Goal: Information Seeking & Learning: Learn about a topic

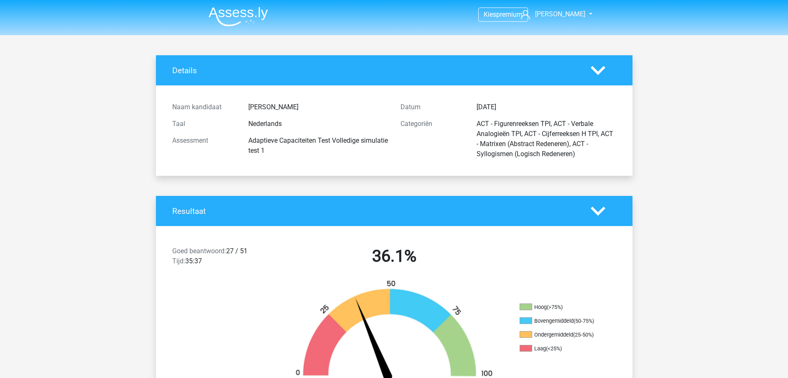
click at [210, 18] on img at bounding box center [238, 17] width 59 height 20
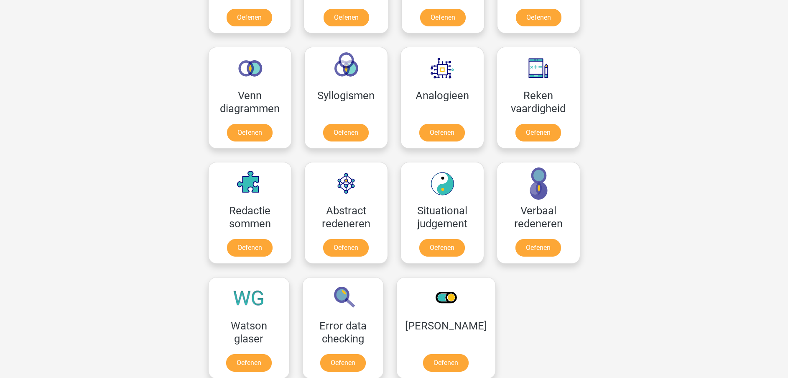
scroll to position [460, 0]
click at [243, 359] on link "Oefenen" at bounding box center [249, 365] width 48 height 18
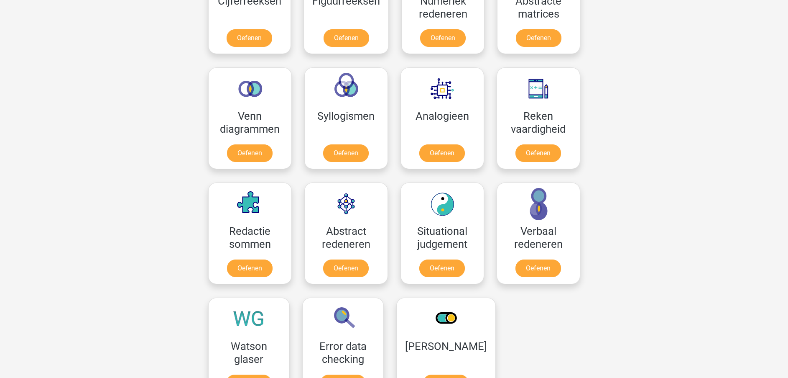
scroll to position [443, 0]
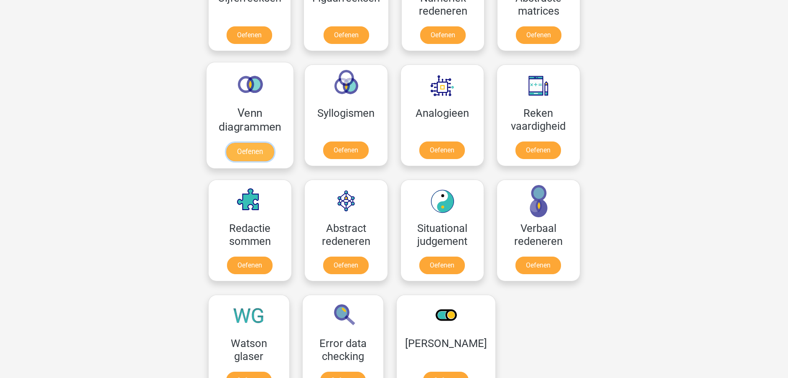
click at [233, 155] on link "Oefenen" at bounding box center [250, 152] width 48 height 18
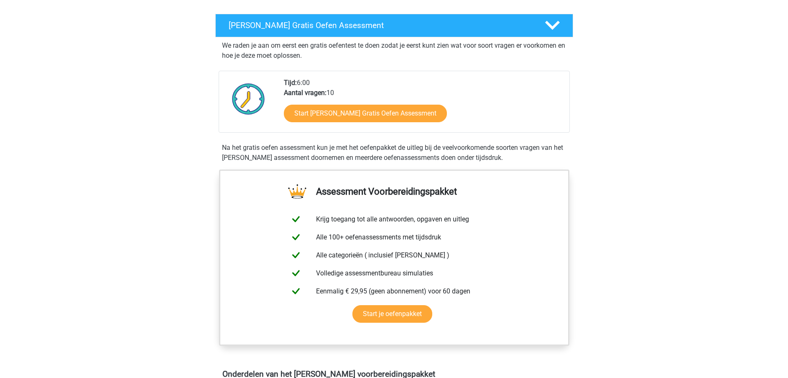
scroll to position [135, 0]
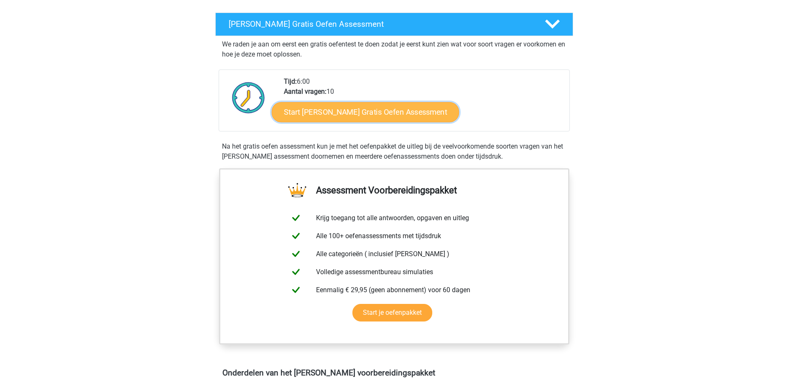
click at [357, 114] on link "Start Watson Glaser Gratis Oefen Assessment" at bounding box center [366, 112] width 188 height 20
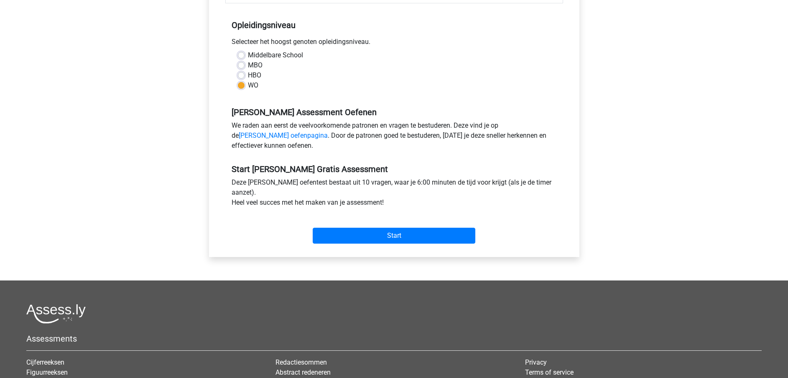
scroll to position [159, 0]
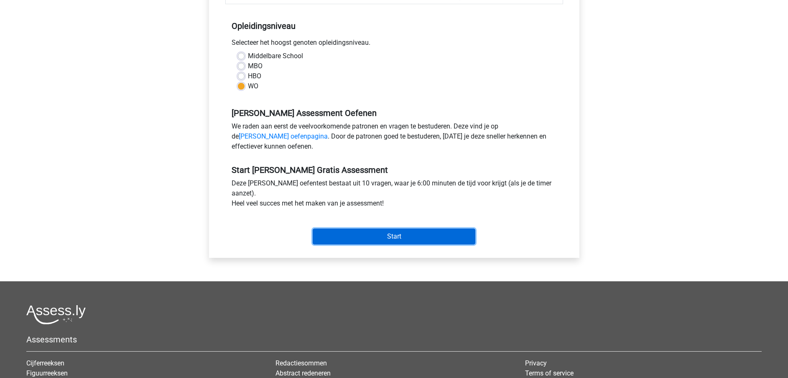
click at [395, 231] on input "Start" at bounding box center [394, 236] width 163 height 16
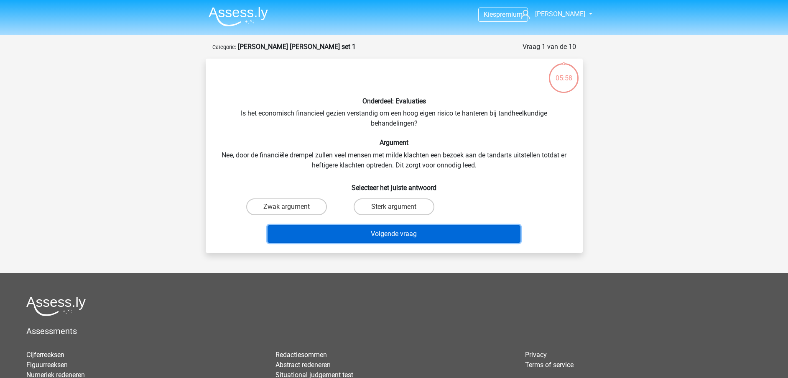
drag, startPoint x: 0, startPoint y: 0, endPoint x: 291, endPoint y: 231, distance: 371.2
click at [291, 231] on button "Volgende vraag" at bounding box center [394, 234] width 253 height 18
click at [363, 229] on button "Volgende vraag" at bounding box center [394, 234] width 253 height 18
click at [416, 226] on button "Volgende vraag" at bounding box center [394, 234] width 253 height 18
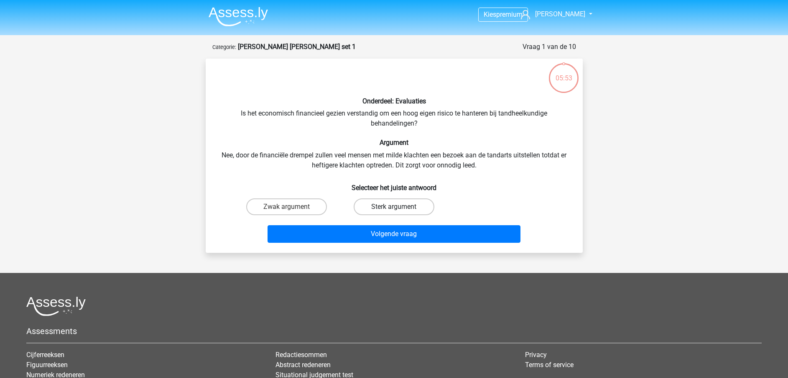
click at [423, 203] on label "Sterk argument" at bounding box center [394, 206] width 81 height 17
click at [399, 207] on input "Sterk argument" at bounding box center [396, 209] width 5 height 5
radio input "true"
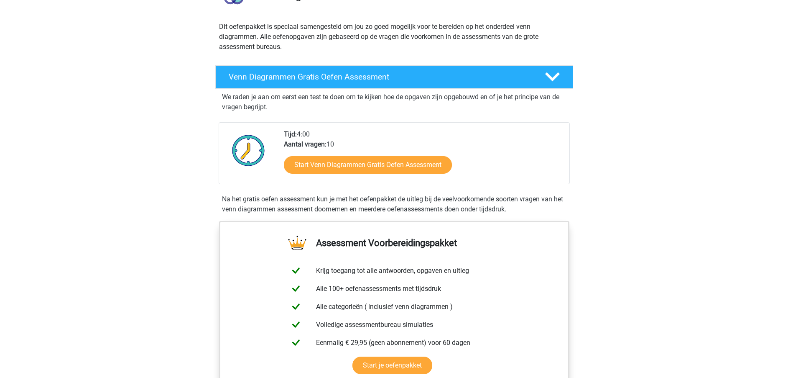
scroll to position [81, 0]
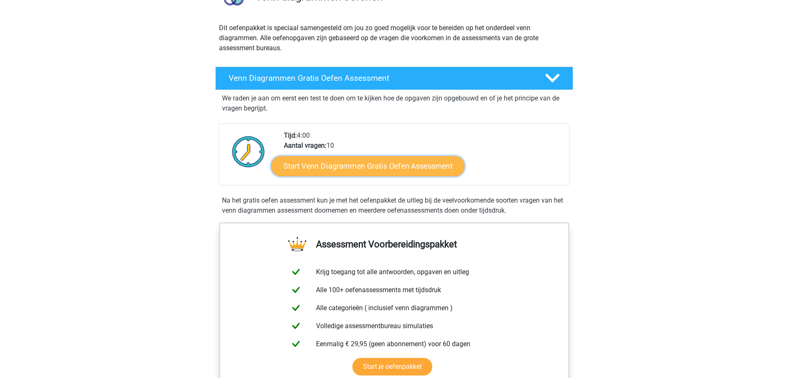
click at [412, 165] on link "Start Venn Diagrammen Gratis Oefen Assessment" at bounding box center [367, 166] width 193 height 20
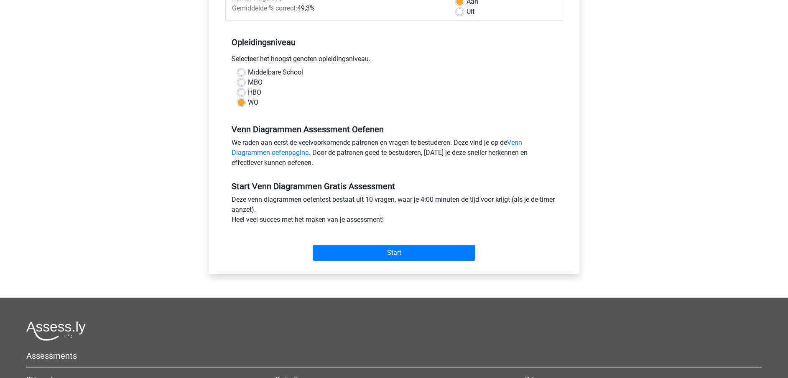
scroll to position [143, 0]
click at [388, 247] on input "Start" at bounding box center [394, 252] width 163 height 16
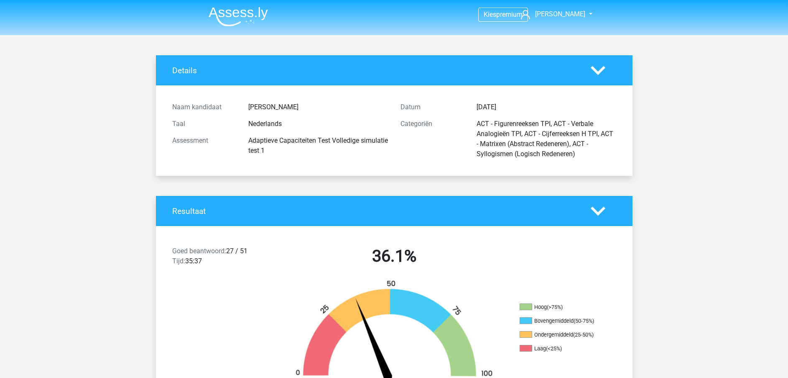
click at [235, 17] on img at bounding box center [238, 17] width 59 height 20
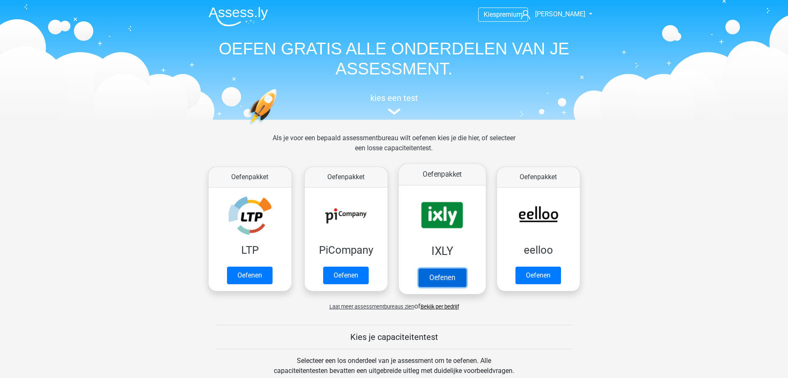
click at [448, 268] on link "Oefenen" at bounding box center [442, 277] width 48 height 18
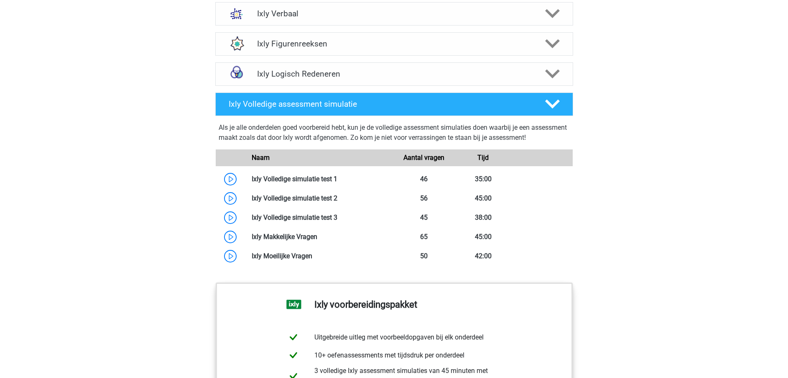
scroll to position [686, 0]
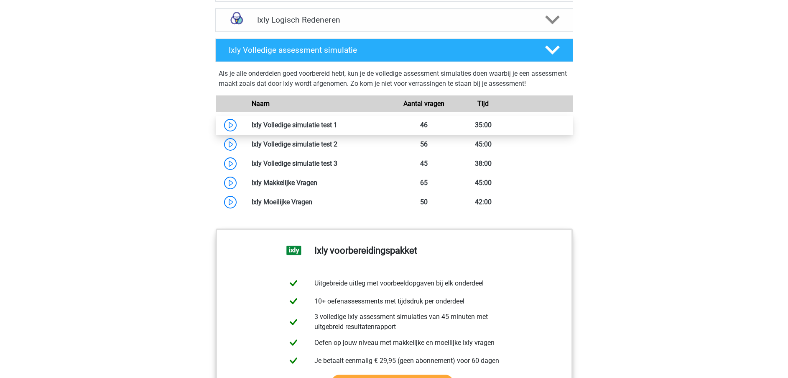
click at [338, 125] on link at bounding box center [338, 125] width 0 height 8
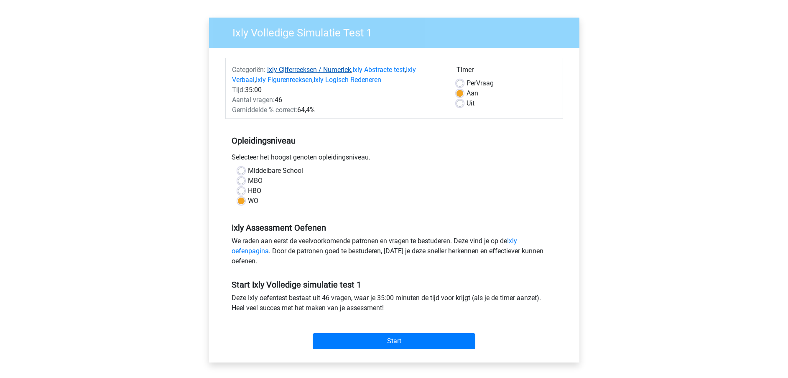
scroll to position [51, 0]
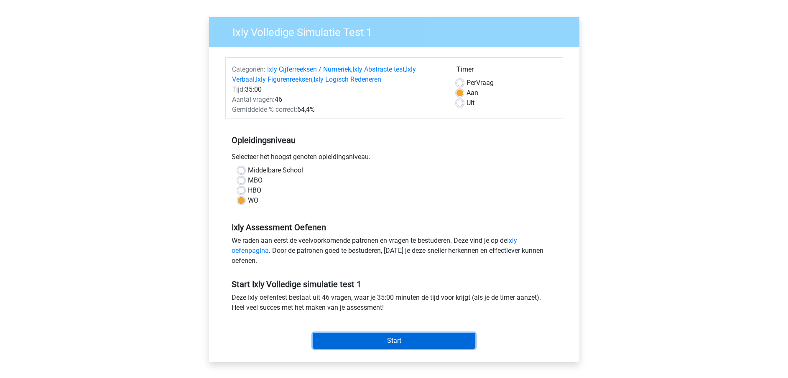
click at [351, 342] on input "Start" at bounding box center [394, 341] width 163 height 16
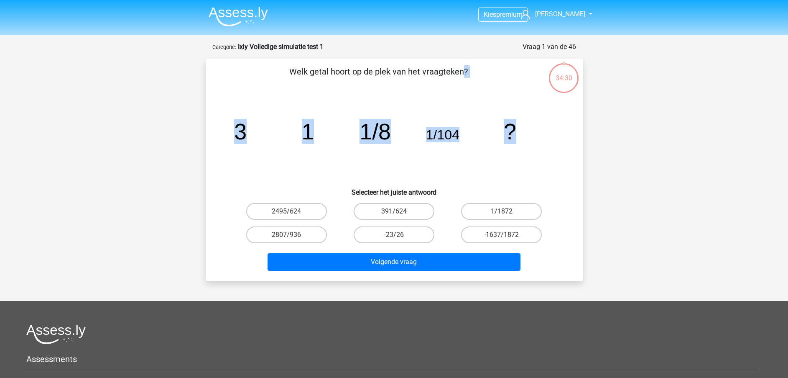
drag, startPoint x: 291, startPoint y: 70, endPoint x: 530, endPoint y: 134, distance: 247.3
click at [530, 134] on div "Welk getal hoort op de plek van het vraagteken? image/svg+xml 3 1 1/8 1/104 ? S…" at bounding box center [394, 169] width 371 height 209
copy div "Welk getal hoort op de plek van het vraagteken? image/svg+xml 3 1 1/8 1/104 ?"
click at [511, 215] on label "1/1872" at bounding box center [501, 211] width 81 height 17
click at [507, 215] on input "1/1872" at bounding box center [504, 213] width 5 height 5
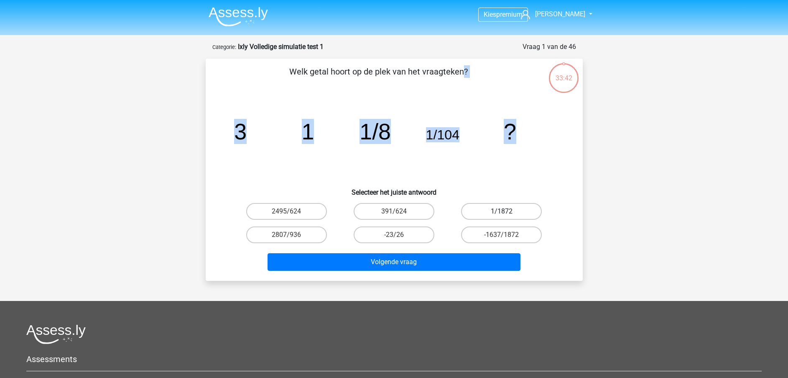
radio input "true"
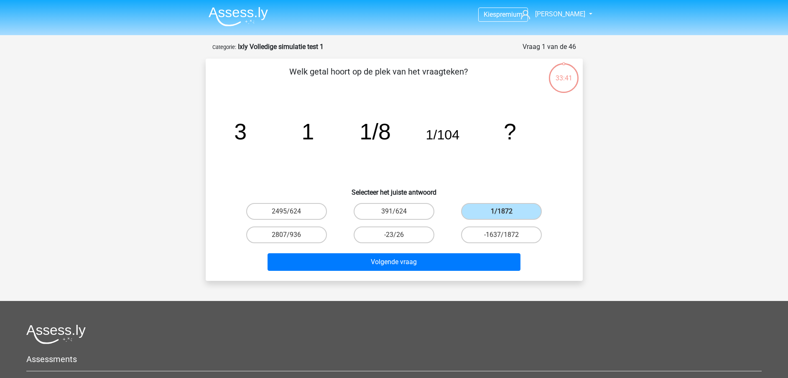
click at [419, 275] on div "Welk getal hoort op de plek van het vraagteken? image/svg+xml 3 1 1/8 1/104 ? S…" at bounding box center [394, 170] width 377 height 222
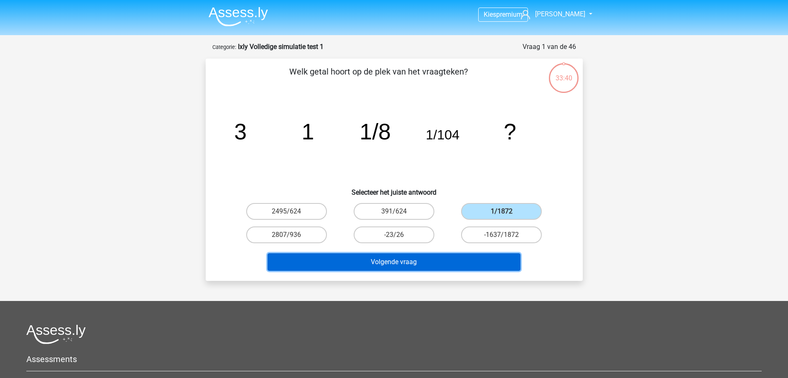
click at [416, 266] on button "Volgende vraag" at bounding box center [394, 262] width 253 height 18
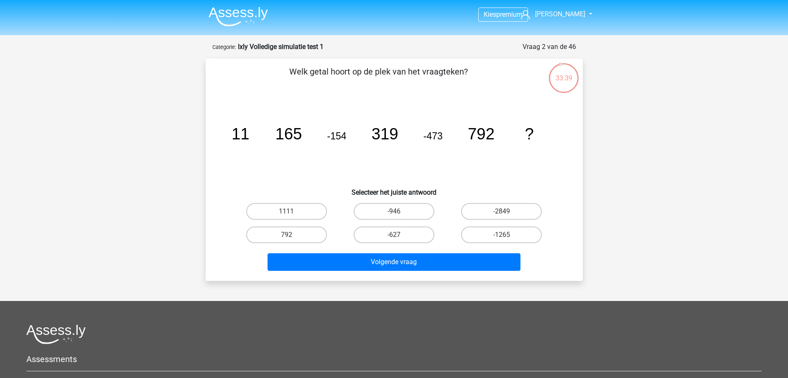
scroll to position [0, 0]
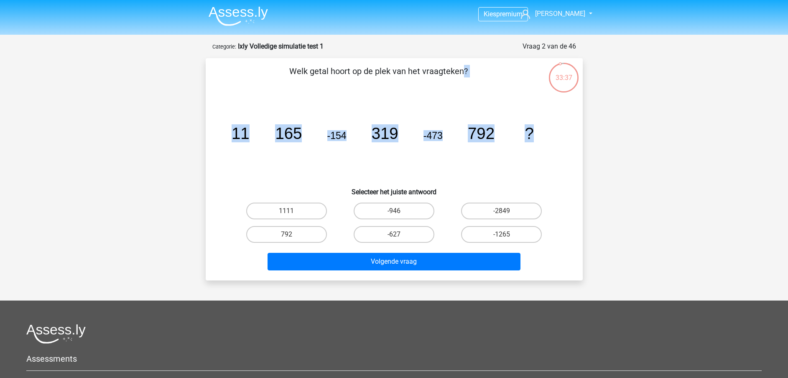
drag, startPoint x: 286, startPoint y: 69, endPoint x: 543, endPoint y: 136, distance: 265.2
click at [543, 136] on div "Welk getal hoort op de plek van het vraagteken? image/svg+xml 11 165 -154 319 -…" at bounding box center [394, 169] width 371 height 209
copy div "Welk getal hoort op de plek van het vraagteken? image/svg+xml 11 165 -154 319 -…"
click at [523, 234] on label "-1265" at bounding box center [501, 234] width 81 height 17
click at [507, 234] on input "-1265" at bounding box center [504, 236] width 5 height 5
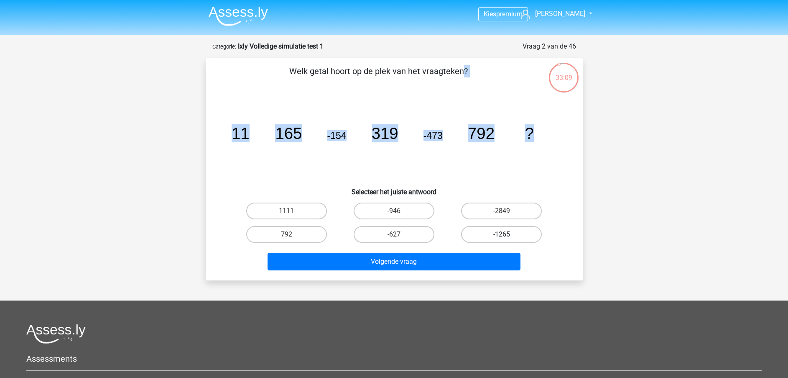
radio input "true"
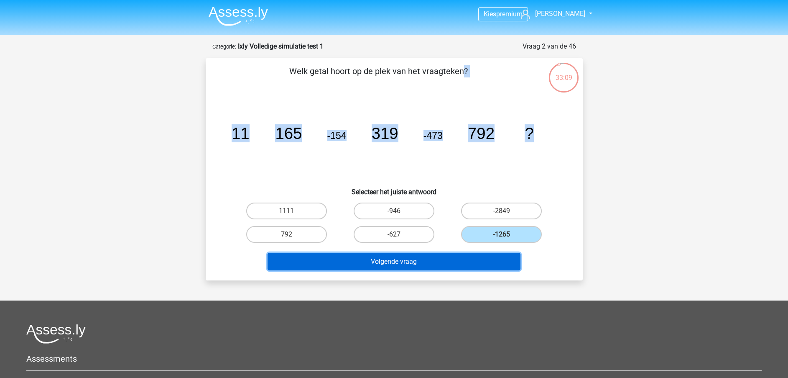
click at [429, 262] on button "Volgende vraag" at bounding box center [394, 262] width 253 height 18
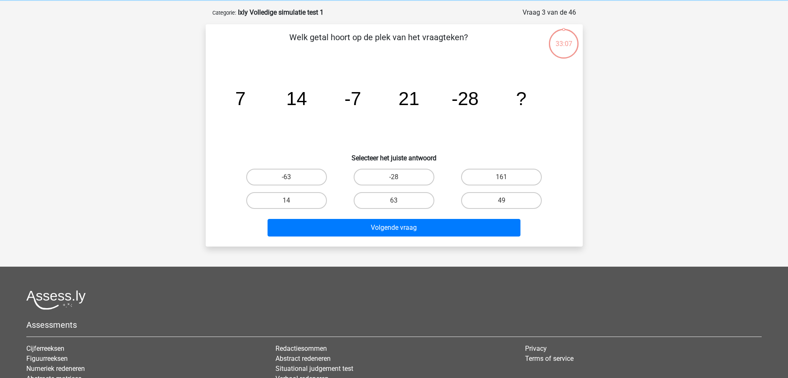
scroll to position [42, 0]
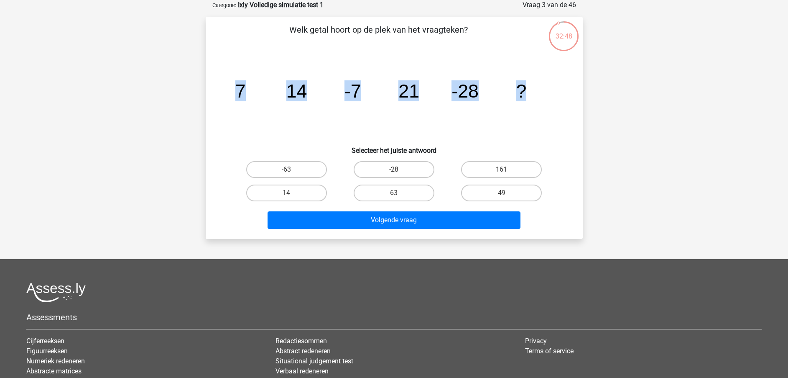
drag, startPoint x: 294, startPoint y: 33, endPoint x: 525, endPoint y: 95, distance: 238.6
click at [525, 95] on div "Welk getal hoort op de plek van het vraagteken? image/svg+xml 7 14 -7 21 -28 ? …" at bounding box center [394, 127] width 371 height 209
copy div "elk getal hoort op de plek van het vraagteken? image/svg+xml 7 14 -7 21 -28 ?"
click at [409, 169] on label "-28" at bounding box center [394, 169] width 81 height 17
click at [399, 169] on input "-28" at bounding box center [396, 171] width 5 height 5
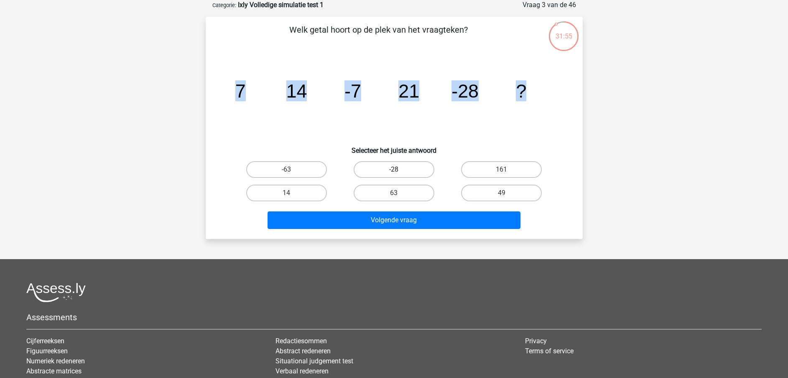
radio input "true"
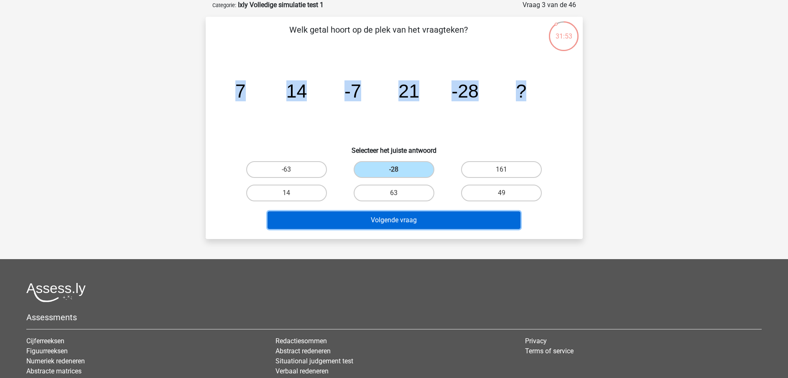
click at [384, 222] on button "Volgende vraag" at bounding box center [394, 220] width 253 height 18
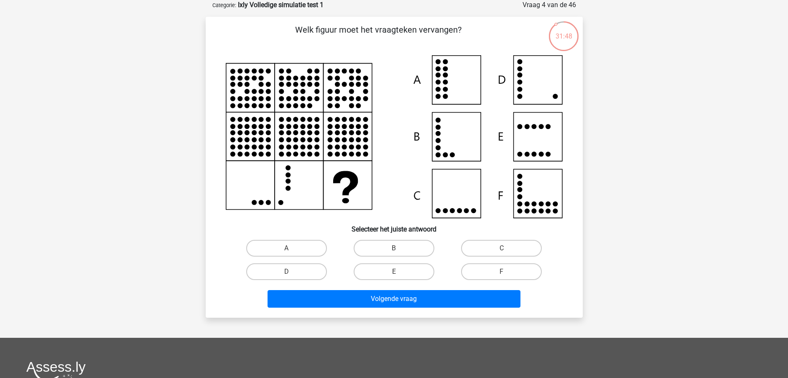
click at [384, 222] on h6 "Selecteer het juiste antwoord" at bounding box center [394, 225] width 351 height 15
click at [534, 85] on icon at bounding box center [394, 136] width 337 height 163
click at [306, 275] on label "D" at bounding box center [286, 271] width 81 height 17
click at [292, 275] on input "D" at bounding box center [289, 273] width 5 height 5
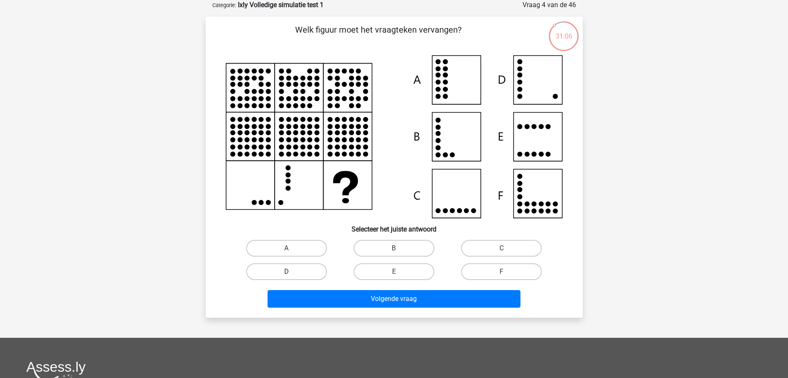
radio input "true"
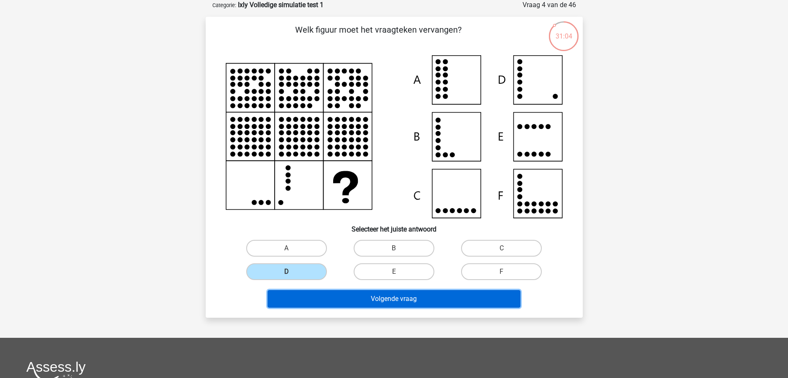
click at [345, 302] on button "Volgende vraag" at bounding box center [394, 299] width 253 height 18
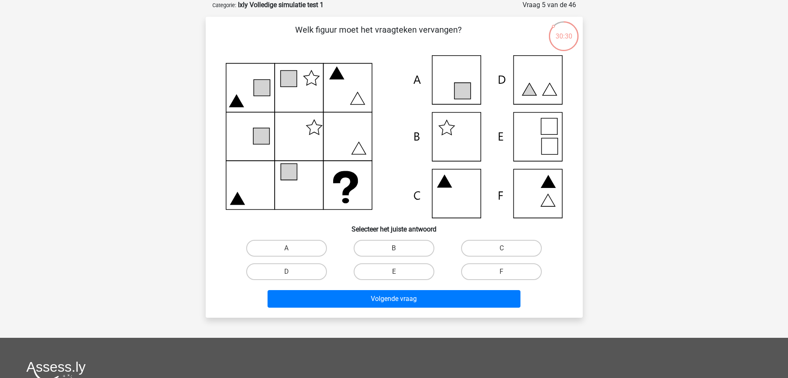
click at [456, 196] on icon at bounding box center [394, 136] width 337 height 163
click at [473, 253] on label "C" at bounding box center [501, 248] width 81 height 17
click at [502, 253] on input "C" at bounding box center [504, 250] width 5 height 5
radio input "true"
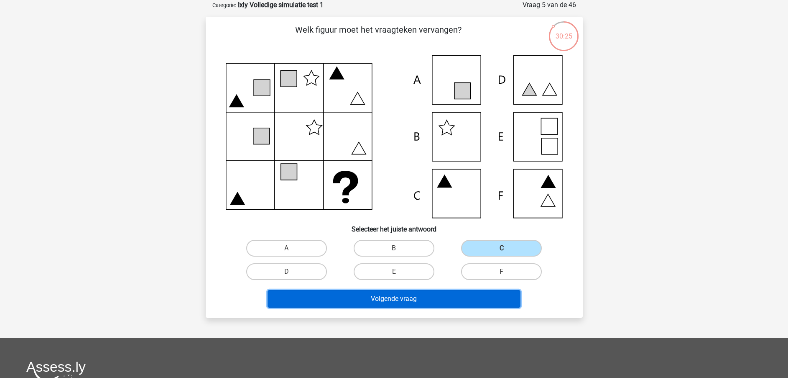
click at [426, 299] on button "Volgende vraag" at bounding box center [394, 299] width 253 height 18
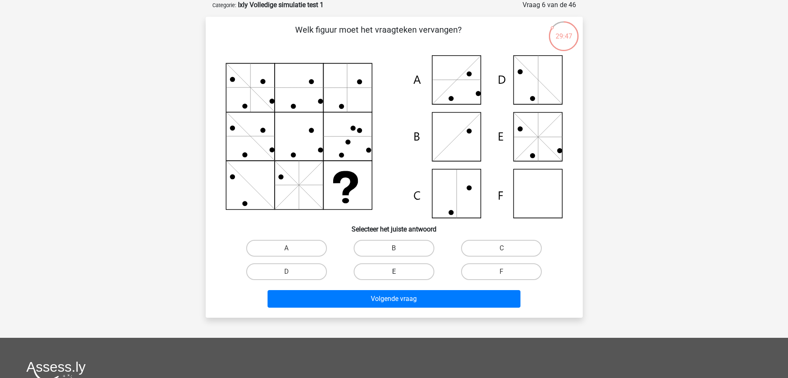
click at [394, 270] on label "E" at bounding box center [394, 271] width 81 height 17
click at [394, 271] on input "E" at bounding box center [396, 273] width 5 height 5
radio input "true"
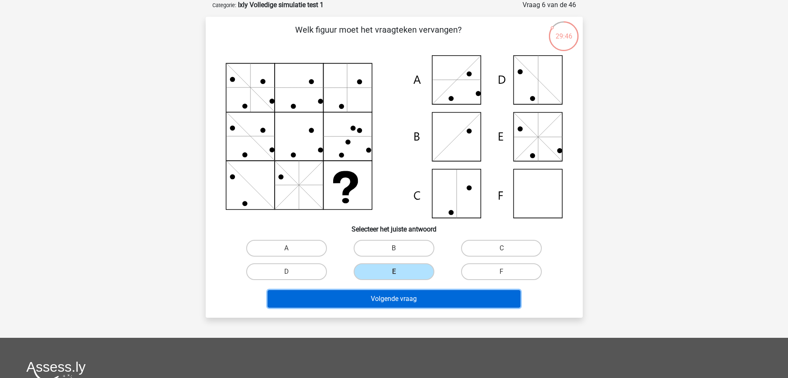
click at [379, 303] on button "Volgende vraag" at bounding box center [394, 299] width 253 height 18
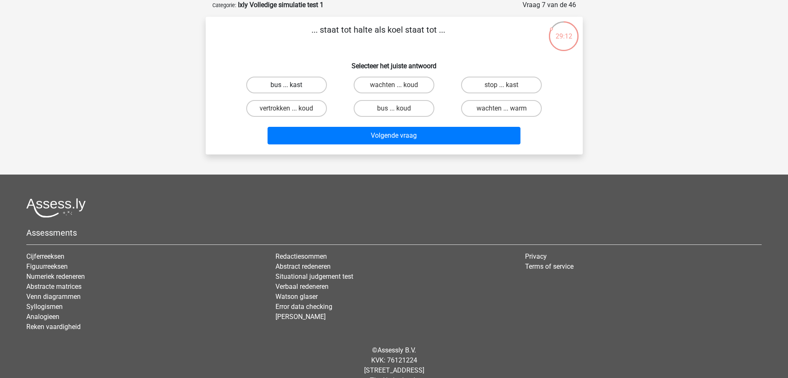
click at [279, 89] on label "bus ... kast" at bounding box center [286, 85] width 81 height 17
click at [287, 89] on input "bus ... kast" at bounding box center [289, 87] width 5 height 5
radio input "true"
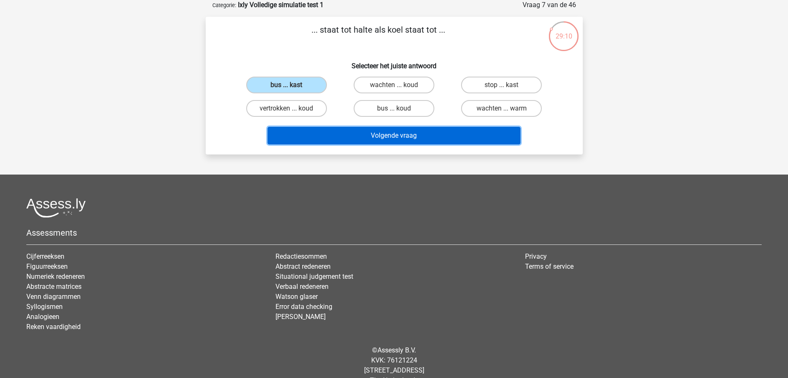
click at [331, 133] on button "Volgende vraag" at bounding box center [394, 136] width 253 height 18
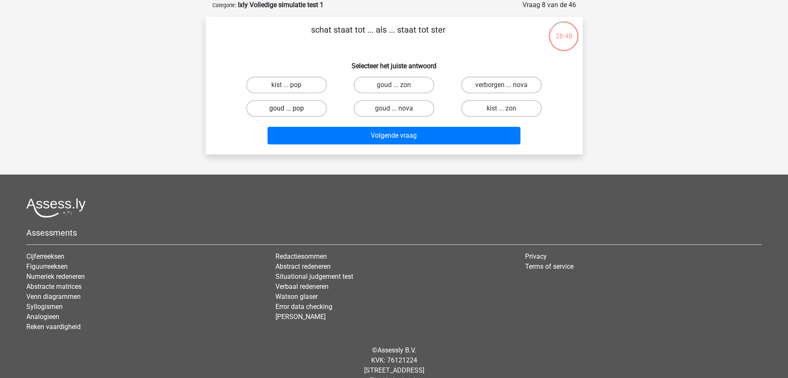
click at [311, 108] on label "goud ... pop" at bounding box center [286, 108] width 81 height 17
click at [292, 108] on input "goud ... pop" at bounding box center [289, 110] width 5 height 5
radio input "true"
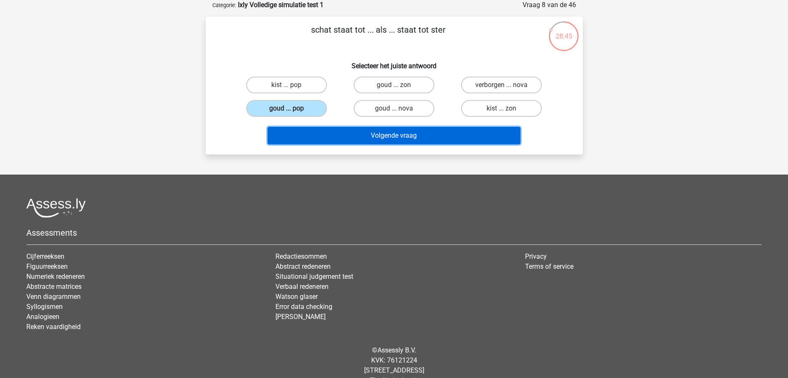
click at [329, 137] on button "Volgende vraag" at bounding box center [394, 136] width 253 height 18
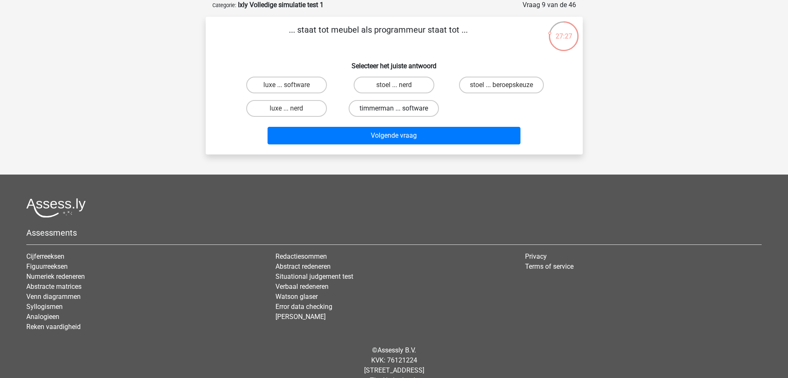
click at [371, 108] on label "timmerman ... software" at bounding box center [394, 108] width 90 height 17
click at [394, 108] on input "timmerman ... software" at bounding box center [396, 110] width 5 height 5
radio input "true"
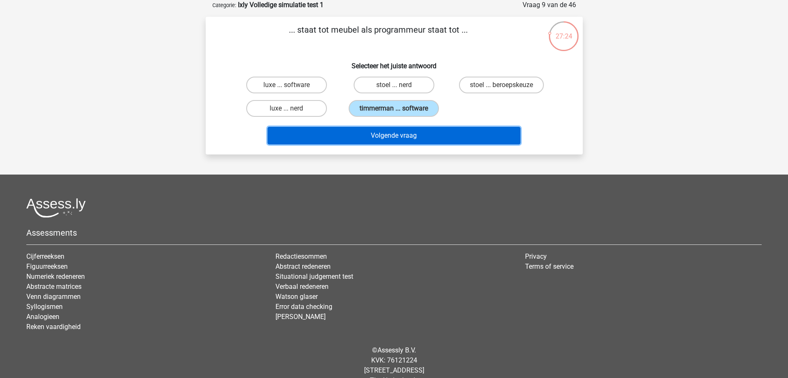
click at [367, 134] on button "Volgende vraag" at bounding box center [394, 136] width 253 height 18
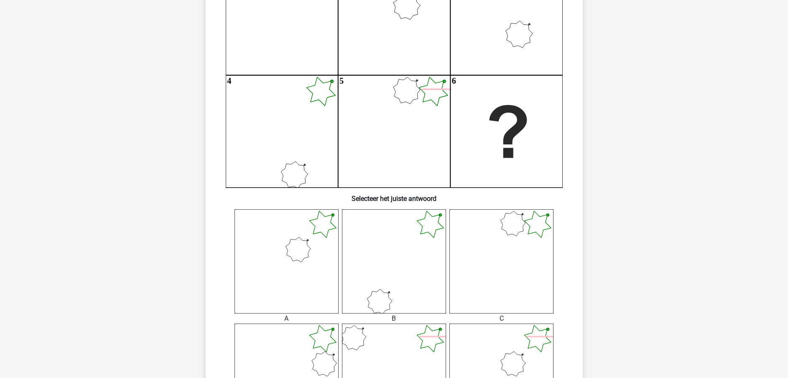
scroll to position [134, 0]
click at [660, 240] on div "Kies premium anna annatsvylova@yahoo.com" at bounding box center [394, 316] width 788 height 901
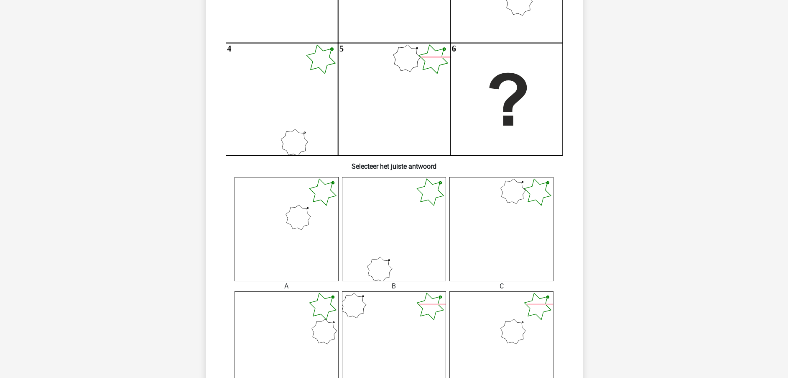
scroll to position [166, 0]
click at [303, 221] on icon at bounding box center [287, 230] width 104 height 104
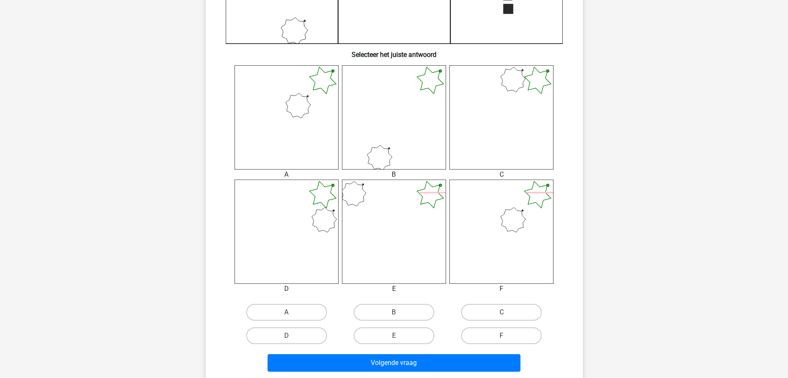
scroll to position [282, 0]
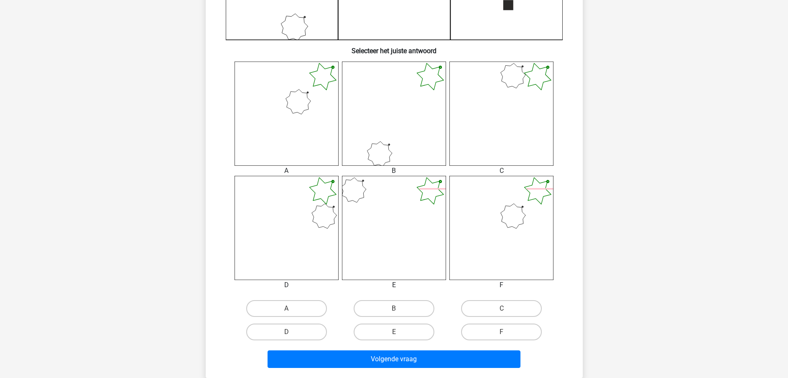
click at [303, 222] on icon at bounding box center [287, 228] width 104 height 104
click at [310, 307] on label "A" at bounding box center [286, 308] width 81 height 17
click at [292, 308] on input "A" at bounding box center [289, 310] width 5 height 5
radio input "true"
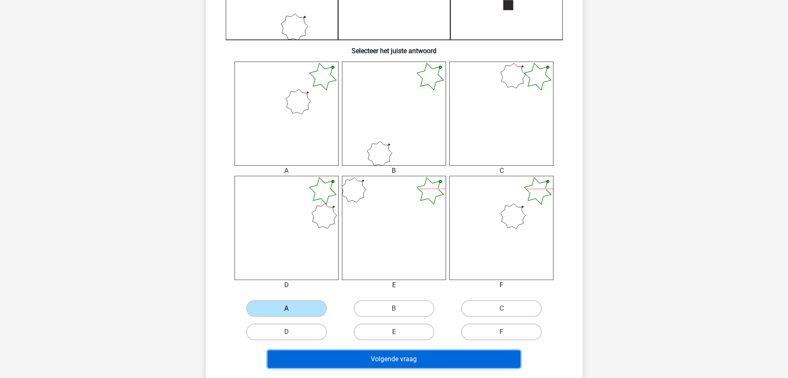
click at [301, 357] on button "Volgende vraag" at bounding box center [394, 359] width 253 height 18
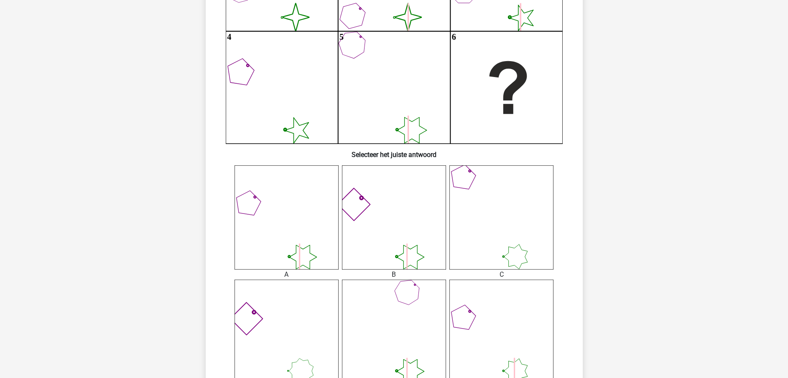
scroll to position [179, 0]
click at [270, 243] on icon at bounding box center [287, 216] width 104 height 104
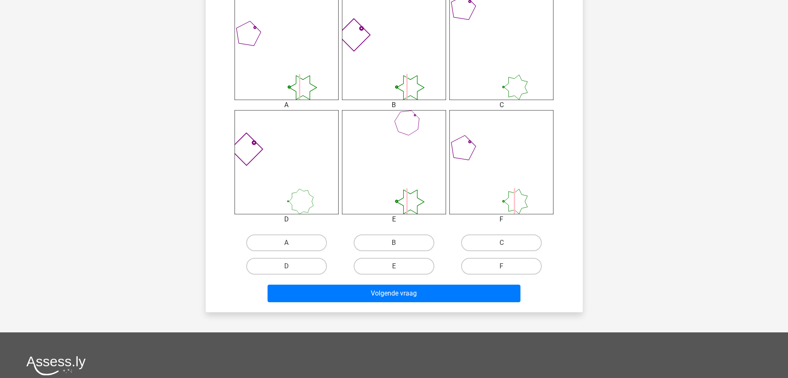
scroll to position [346, 0]
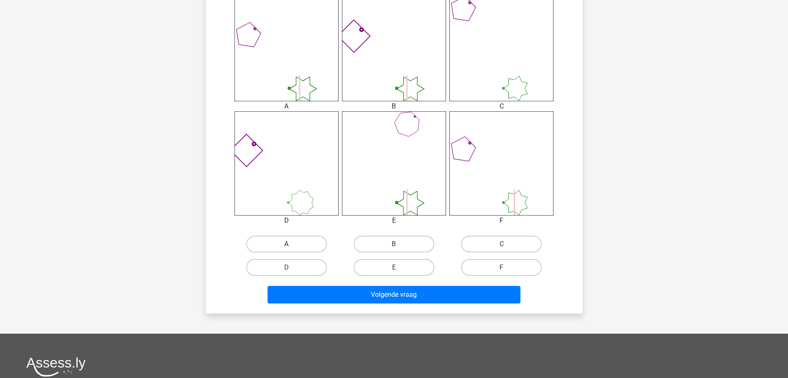
click at [289, 241] on label "A" at bounding box center [286, 243] width 81 height 17
click at [289, 244] on input "A" at bounding box center [289, 246] width 5 height 5
radio input "true"
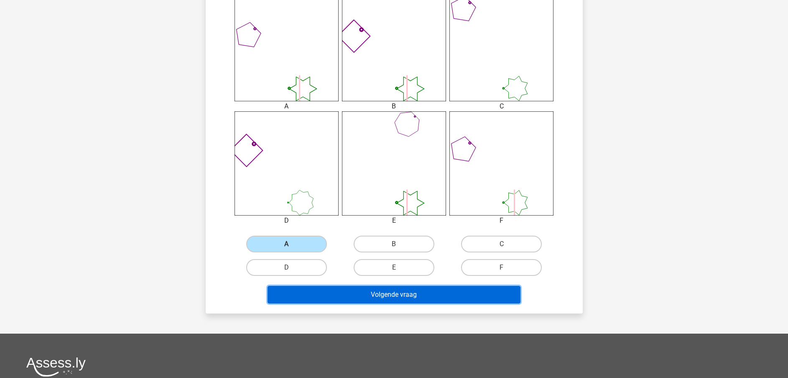
click at [312, 294] on button "Volgende vraag" at bounding box center [394, 295] width 253 height 18
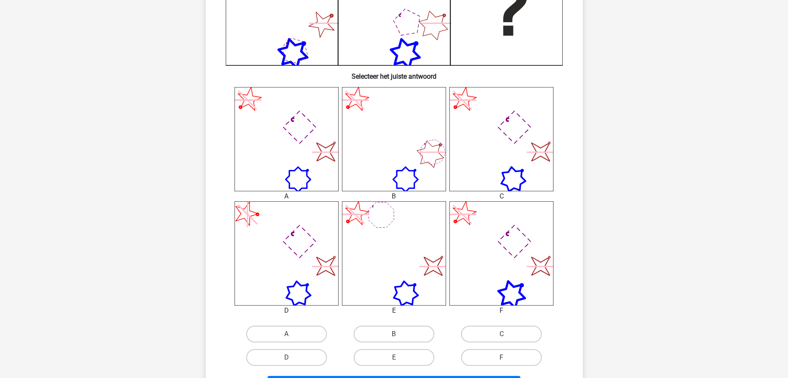
scroll to position [255, 0]
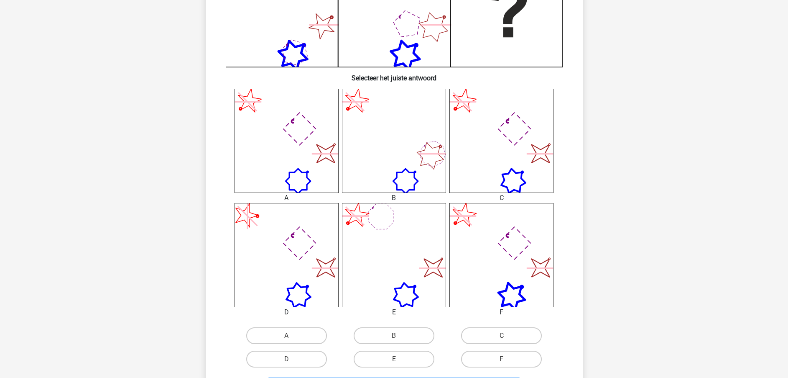
click at [398, 360] on input "E" at bounding box center [396, 361] width 5 height 5
radio input "true"
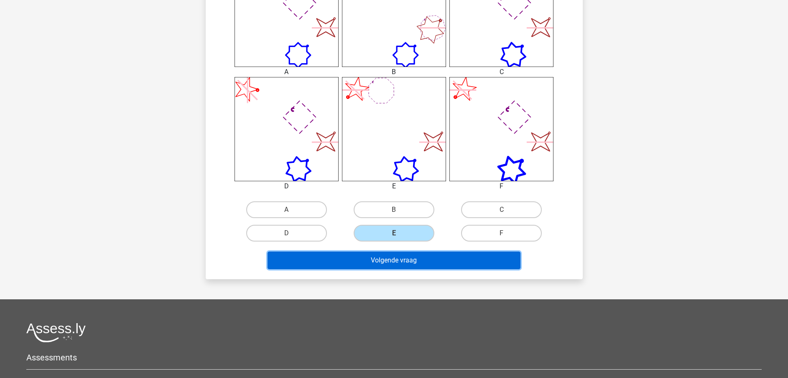
click at [411, 256] on button "Volgende vraag" at bounding box center [394, 260] width 253 height 18
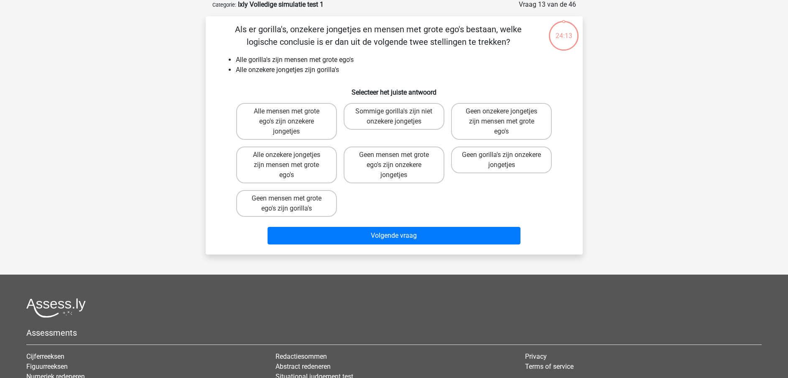
scroll to position [42, 0]
click at [282, 166] on label "Alle onzekere jongetjes zijn mensen met grote ego's" at bounding box center [286, 165] width 101 height 37
click at [287, 161] on input "Alle onzekere jongetjes zijn mensen met grote ego's" at bounding box center [289, 157] width 5 height 5
radio input "true"
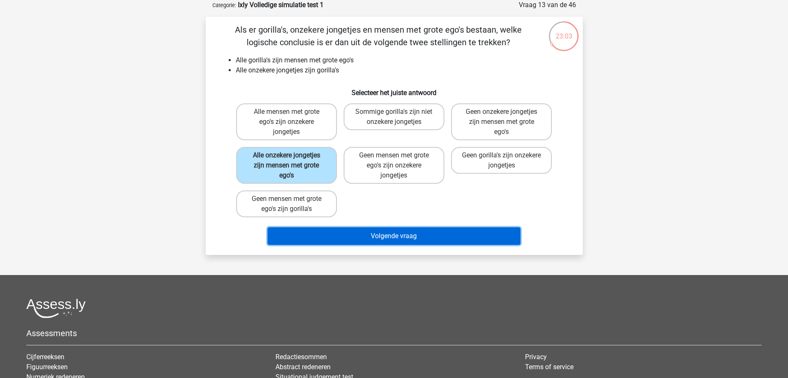
click at [352, 232] on button "Volgende vraag" at bounding box center [394, 236] width 253 height 18
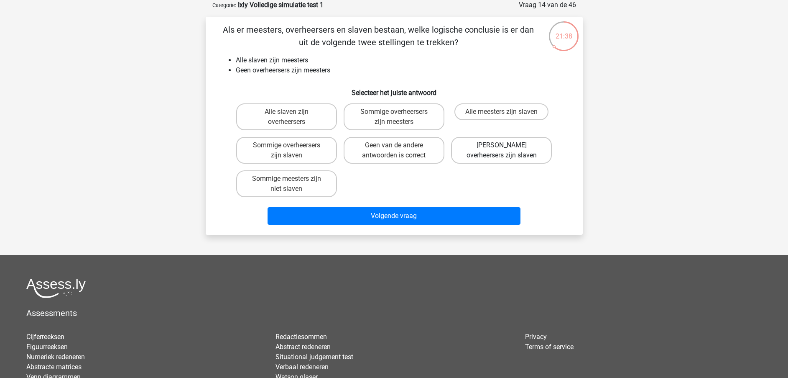
click at [473, 146] on label "Geen overheersers zijn slaven" at bounding box center [501, 150] width 101 height 27
click at [502, 146] on input "Geen overheersers zijn slaven" at bounding box center [504, 147] width 5 height 5
radio input "true"
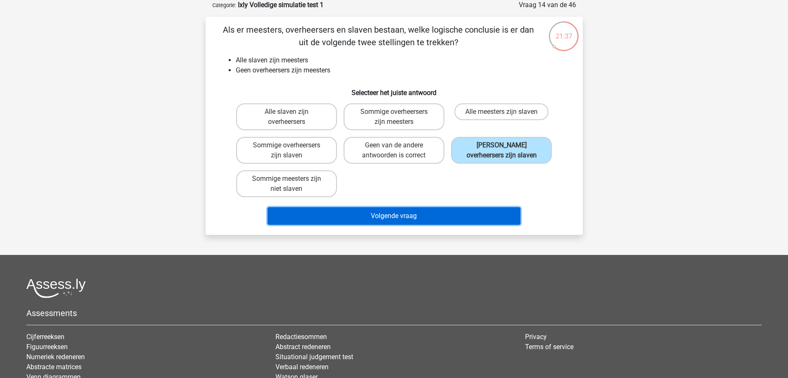
click at [448, 214] on button "Volgende vraag" at bounding box center [394, 216] width 253 height 18
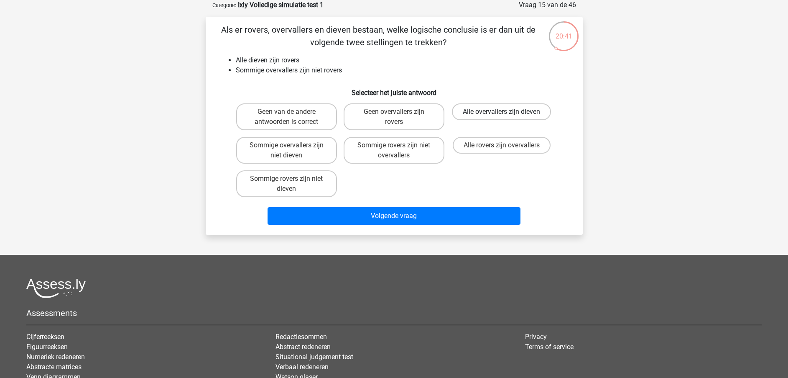
click at [507, 107] on label "Alle overvallers zijn dieven" at bounding box center [501, 111] width 99 height 17
click at [507, 112] on input "Alle overvallers zijn dieven" at bounding box center [504, 114] width 5 height 5
radio input "true"
click at [500, 115] on label "Alle overvallers zijn dieven" at bounding box center [501, 111] width 99 height 17
click at [502, 115] on input "Alle overvallers zijn dieven" at bounding box center [504, 114] width 5 height 5
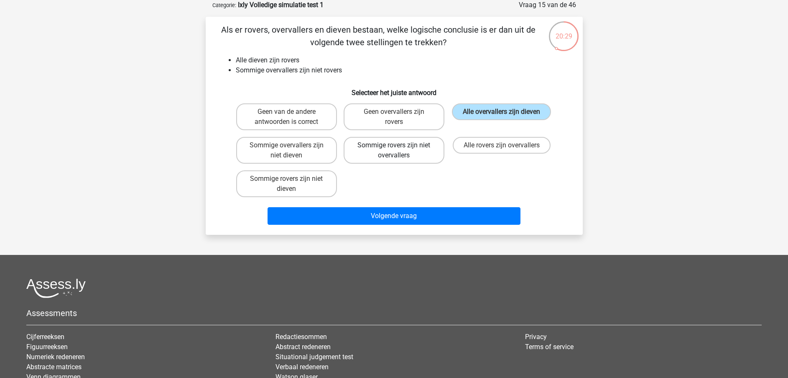
click at [432, 153] on label "Sommige rovers zijn niet overvallers" at bounding box center [394, 150] width 101 height 27
click at [399, 151] on input "Sommige rovers zijn niet overvallers" at bounding box center [396, 147] width 5 height 5
radio input "true"
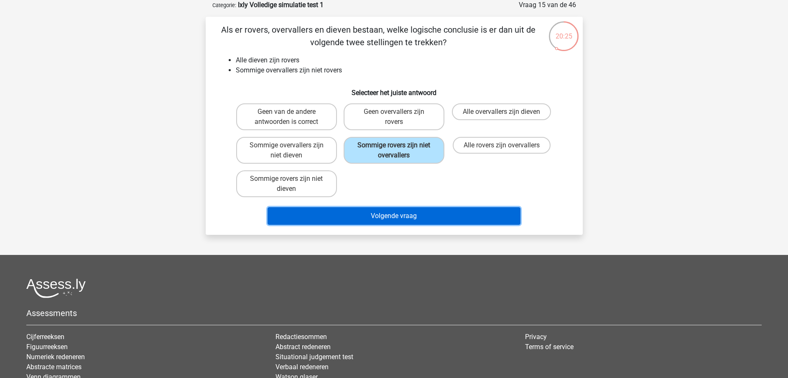
click at [415, 218] on button "Volgende vraag" at bounding box center [394, 216] width 253 height 18
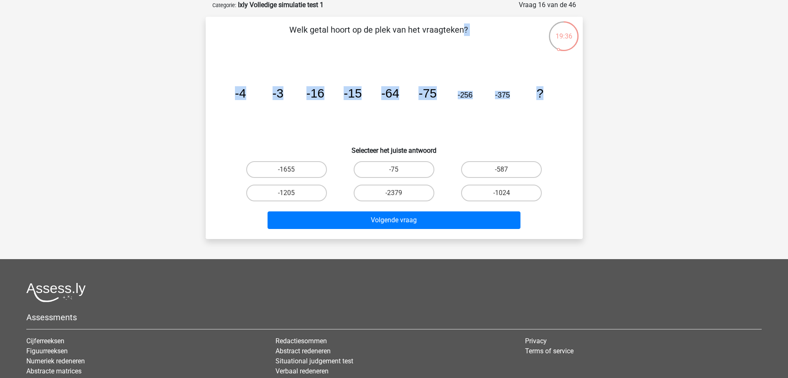
drag, startPoint x: 287, startPoint y: 30, endPoint x: 548, endPoint y: 90, distance: 267.4
click at [548, 90] on div "Welk getal hoort op de plek van het vraagteken? image/svg+xml -4 -3 -16 -15 -64…" at bounding box center [394, 127] width 371 height 209
copy div "Welk getal hoort op de plek van het vraagteken? image/svg+xml -4 -3 -16 -15 -64…"
click at [534, 140] on h6 "Selecteer het juiste antwoord" at bounding box center [394, 147] width 351 height 15
click at [484, 193] on label "-1024" at bounding box center [501, 192] width 81 height 17
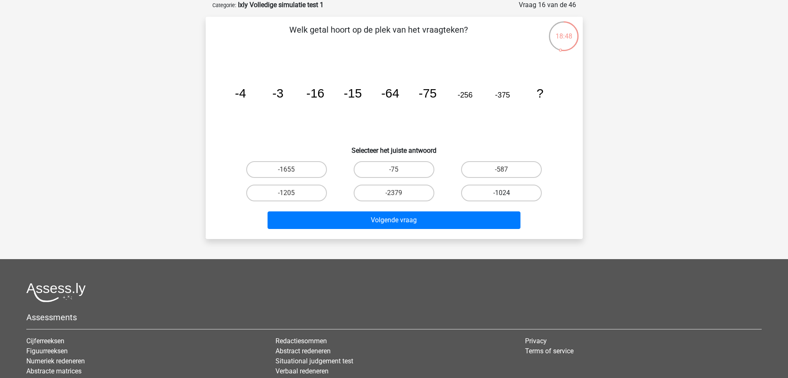
click at [502, 193] on input "-1024" at bounding box center [504, 195] width 5 height 5
radio input "true"
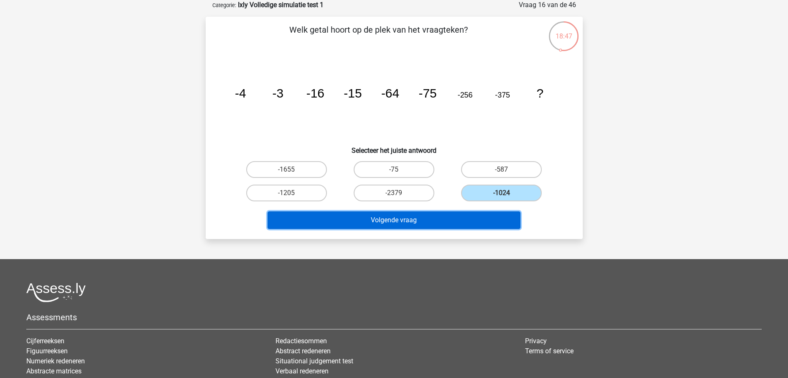
click at [448, 212] on button "Volgende vraag" at bounding box center [394, 220] width 253 height 18
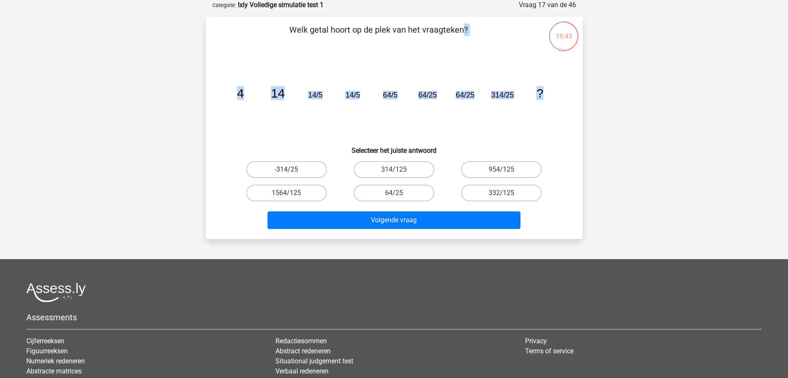
drag, startPoint x: 291, startPoint y: 29, endPoint x: 569, endPoint y: 118, distance: 292.5
click at [569, 118] on div "Welk getal hoort op de plek van het vraagteken? image/svg+xml 4 14 14/5 14/5 64…" at bounding box center [394, 127] width 371 height 209
copy div "Welk getal hoort op de plek van het vraagteken? image/svg+xml 4 14 14/5 14/5 64…"
click at [287, 162] on label "-314/25" at bounding box center [286, 169] width 81 height 17
click at [287, 169] on input "-314/25" at bounding box center [289, 171] width 5 height 5
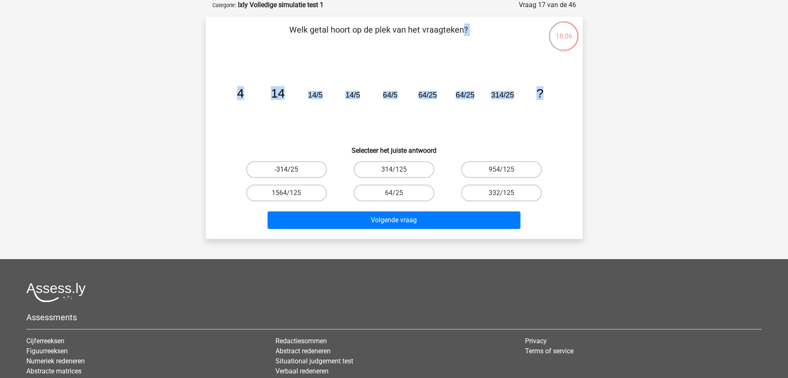
radio input "true"
click at [374, 168] on label "314/125" at bounding box center [394, 169] width 81 height 17
click at [394, 169] on input "314/125" at bounding box center [396, 171] width 5 height 5
radio input "true"
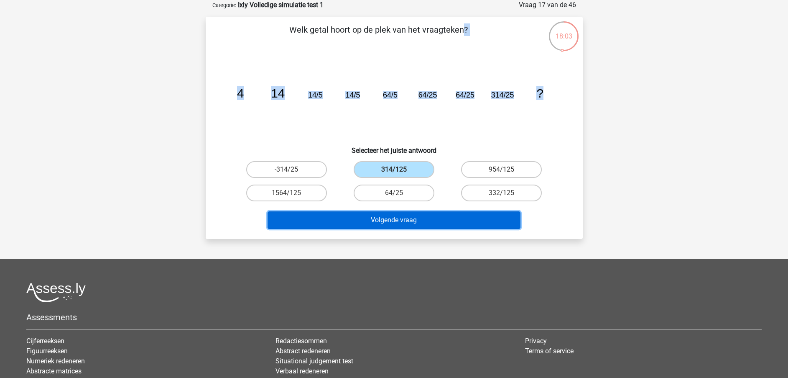
click at [372, 220] on button "Volgende vraag" at bounding box center [394, 220] width 253 height 18
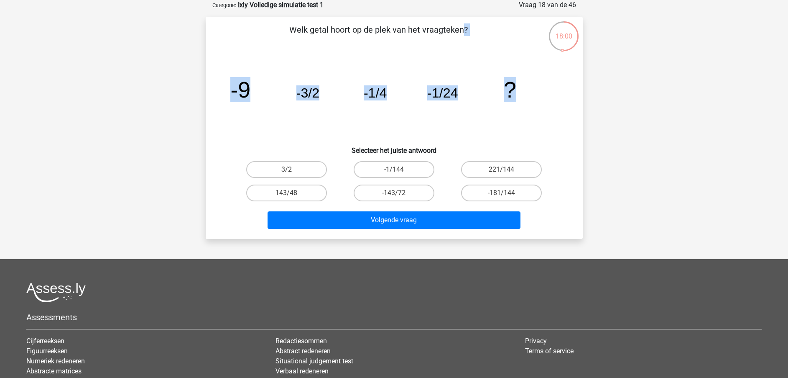
drag, startPoint x: 289, startPoint y: 31, endPoint x: 515, endPoint y: 84, distance: 232.0
click at [515, 84] on div "Welk getal hoort op de plek van het vraagteken? image/svg+xml -9 -3/2 -1/4 -1/2…" at bounding box center [394, 127] width 371 height 209
copy div "Welk getal hoort op de plek van het vraagteken? image/svg+xml -9 -3/2 -1/4 -1/2…"
click at [374, 170] on label "-1/144" at bounding box center [394, 169] width 81 height 17
click at [394, 170] on input "-1/144" at bounding box center [396, 171] width 5 height 5
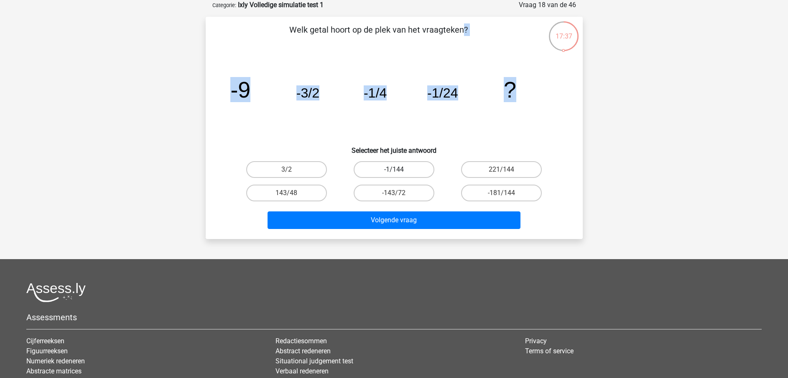
radio input "true"
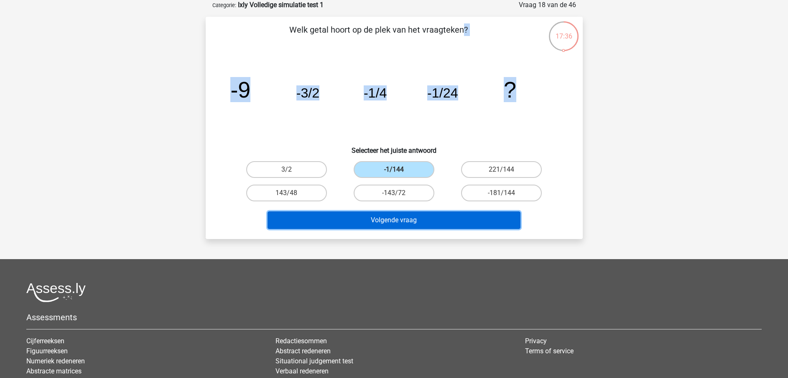
click at [361, 220] on button "Volgende vraag" at bounding box center [394, 220] width 253 height 18
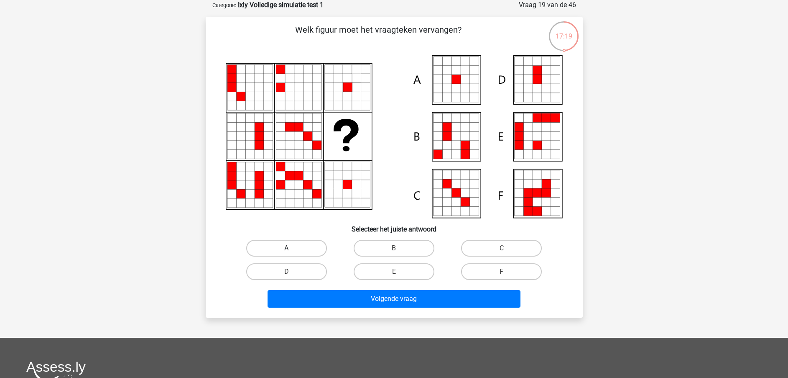
drag, startPoint x: 470, startPoint y: 82, endPoint x: 289, endPoint y: 245, distance: 243.5
click at [289, 245] on label "A" at bounding box center [286, 248] width 81 height 17
click at [289, 248] on input "A" at bounding box center [289, 250] width 5 height 5
radio input "true"
click at [294, 245] on label "A" at bounding box center [286, 248] width 81 height 17
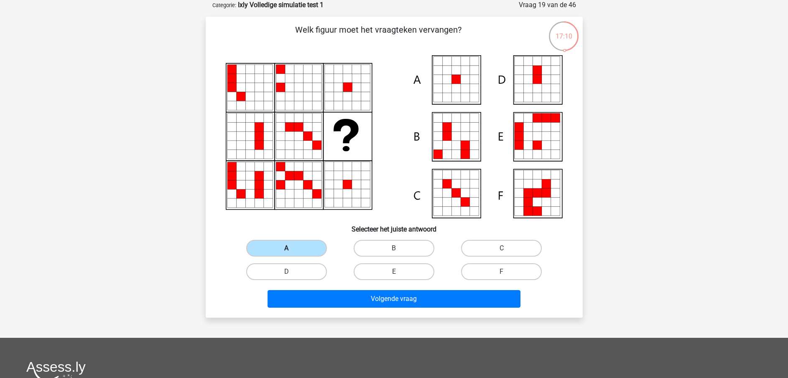
click at [292, 248] on input "A" at bounding box center [289, 250] width 5 height 5
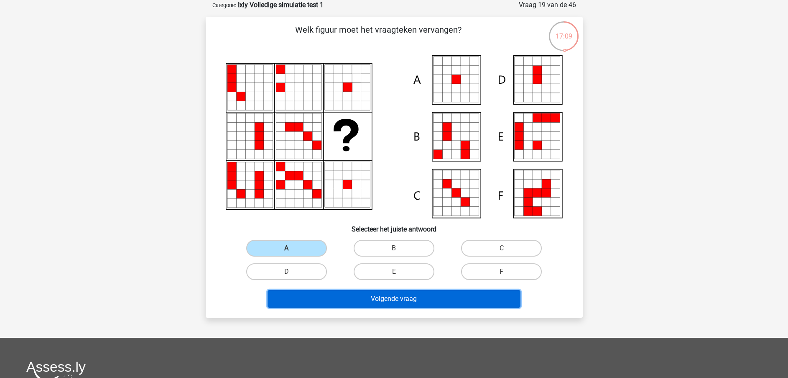
click at [342, 304] on button "Volgende vraag" at bounding box center [394, 299] width 253 height 18
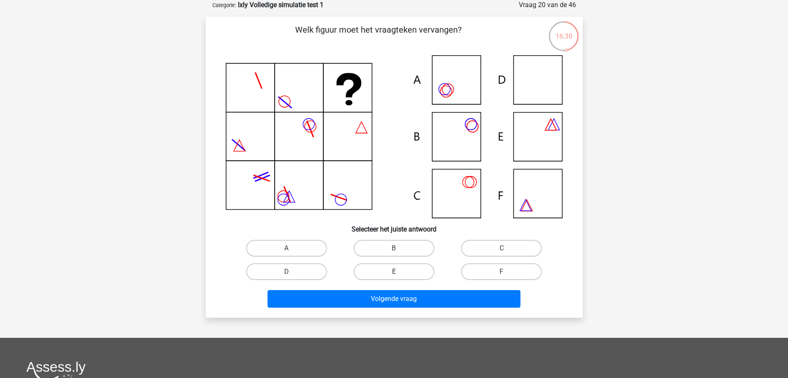
click at [383, 271] on label "E" at bounding box center [394, 271] width 81 height 17
click at [394, 271] on input "E" at bounding box center [396, 273] width 5 height 5
radio input "true"
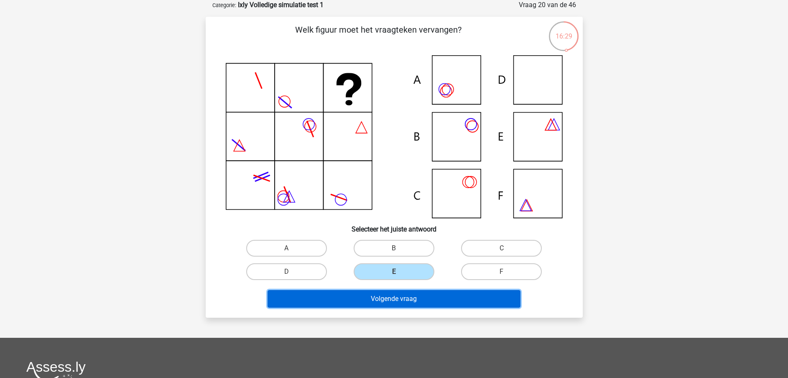
click at [368, 303] on button "Volgende vraag" at bounding box center [394, 299] width 253 height 18
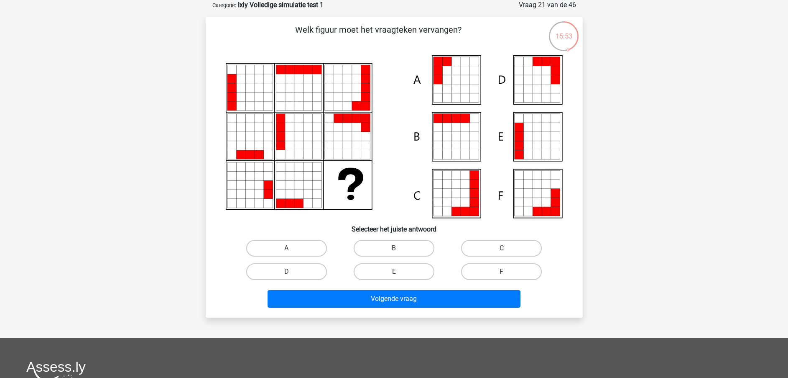
click at [276, 245] on label "A" at bounding box center [286, 248] width 81 height 17
click at [287, 248] on input "A" at bounding box center [289, 250] width 5 height 5
radio input "true"
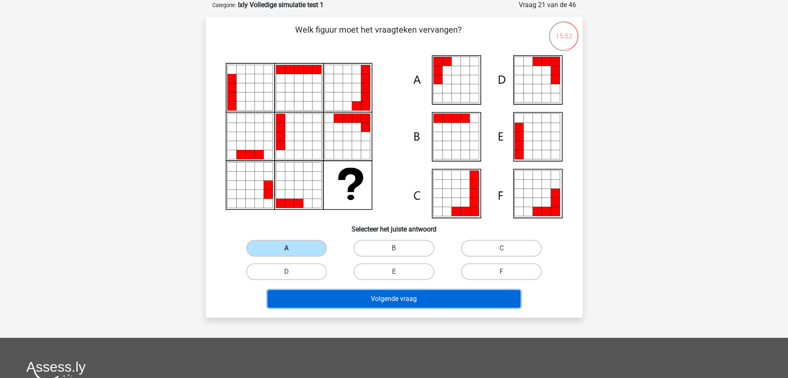
click at [289, 296] on button "Volgende vraag" at bounding box center [394, 299] width 253 height 18
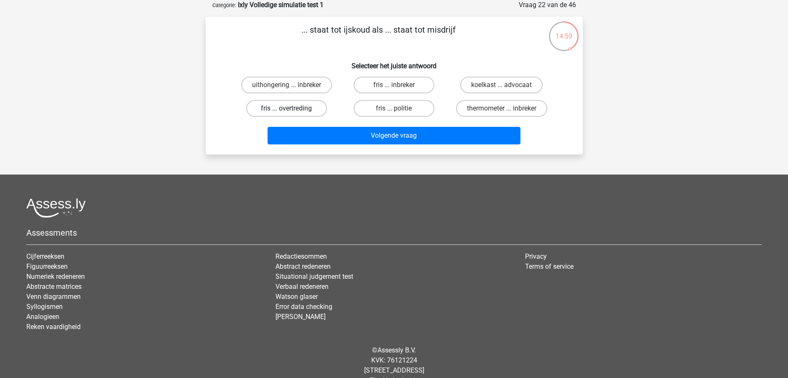
click at [297, 112] on label "fris ... overtreding" at bounding box center [286, 108] width 81 height 17
click at [292, 112] on input "fris ... overtreding" at bounding box center [289, 110] width 5 height 5
radio input "true"
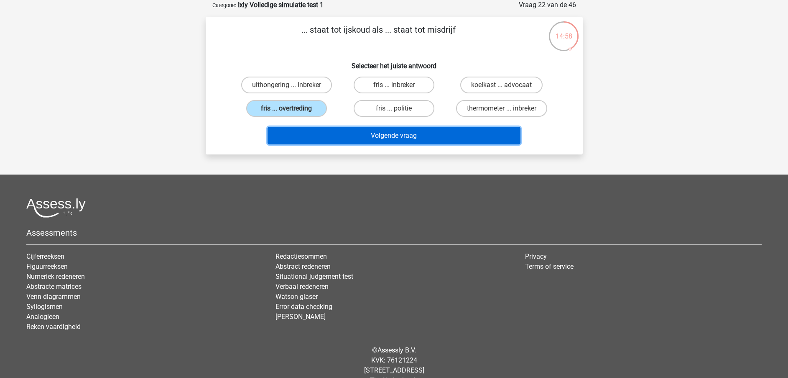
click at [311, 133] on button "Volgende vraag" at bounding box center [394, 136] width 253 height 18
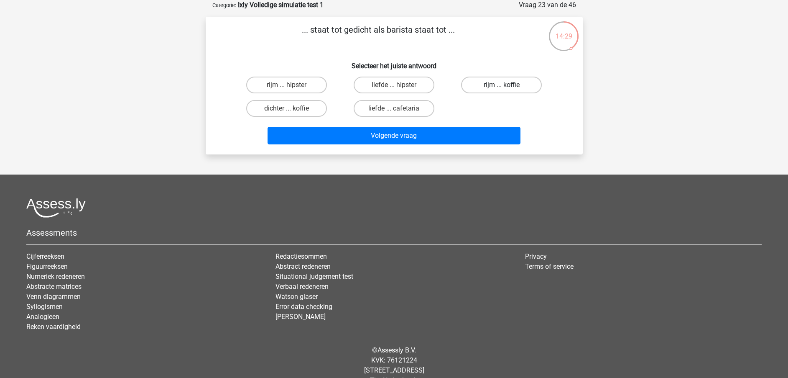
click at [514, 83] on label "rijm ... koffie" at bounding box center [501, 85] width 81 height 17
click at [507, 85] on input "rijm ... koffie" at bounding box center [504, 87] width 5 height 5
radio input "true"
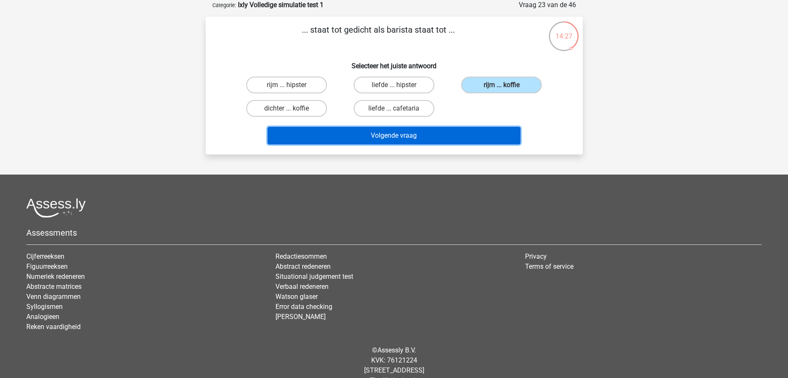
click at [402, 140] on button "Volgende vraag" at bounding box center [394, 136] width 253 height 18
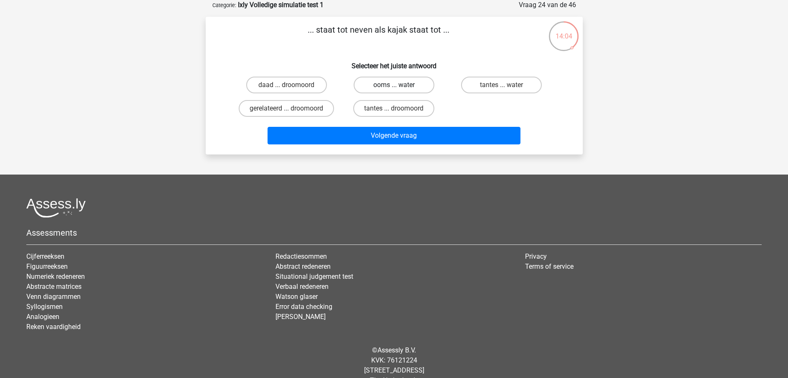
click at [392, 84] on label "ooms ... water" at bounding box center [394, 85] width 81 height 17
click at [394, 85] on input "ooms ... water" at bounding box center [396, 87] width 5 height 5
radio input "true"
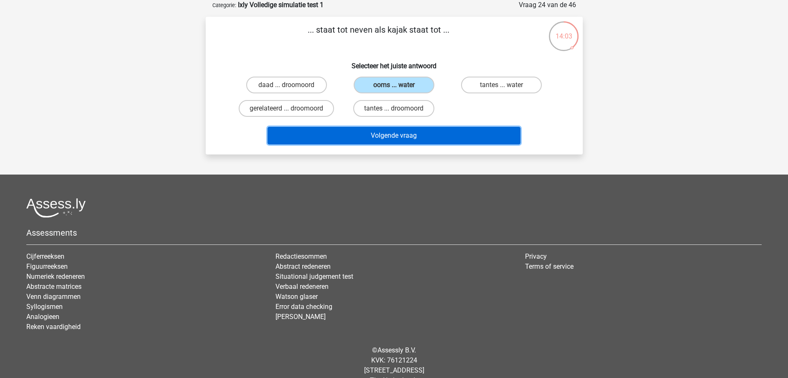
click at [368, 136] on button "Volgende vraag" at bounding box center [394, 136] width 253 height 18
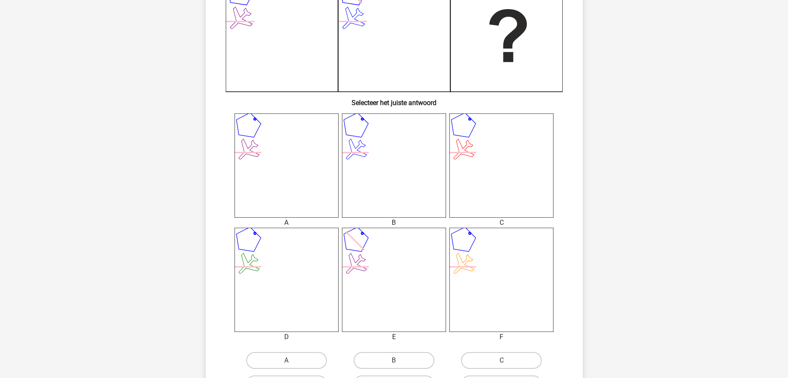
scroll to position [237, 0]
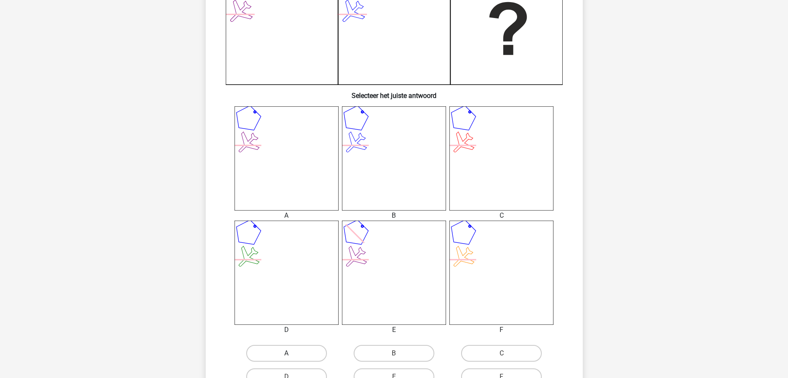
click at [278, 351] on label "A" at bounding box center [286, 353] width 81 height 17
click at [287, 353] on input "A" at bounding box center [289, 355] width 5 height 5
radio input "true"
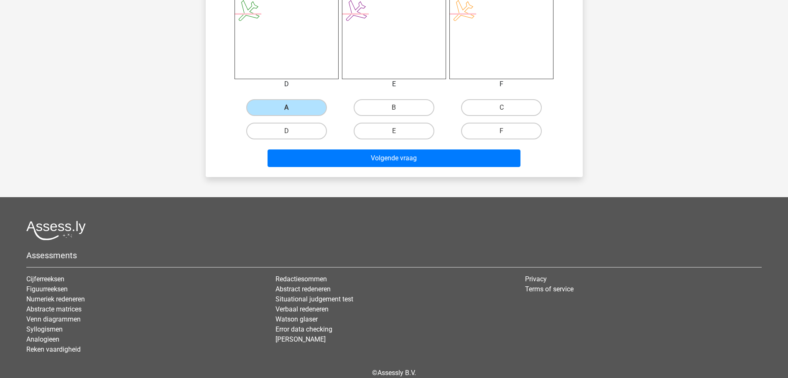
scroll to position [523, 0]
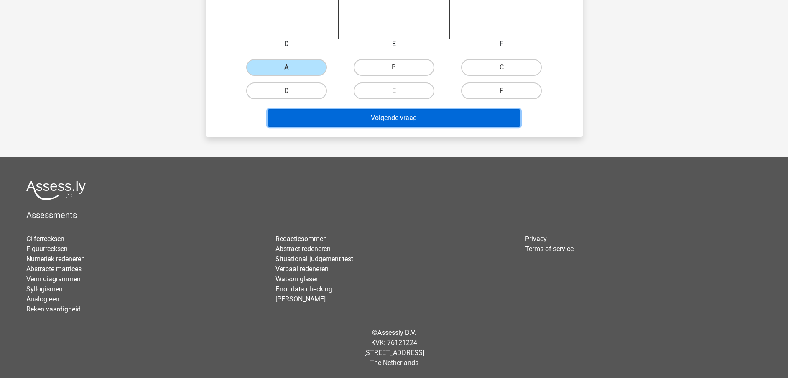
click at [377, 115] on button "Volgende vraag" at bounding box center [394, 118] width 253 height 18
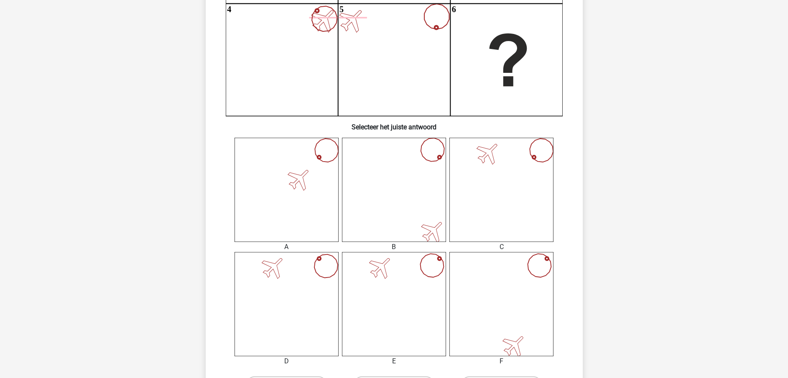
scroll to position [324, 0]
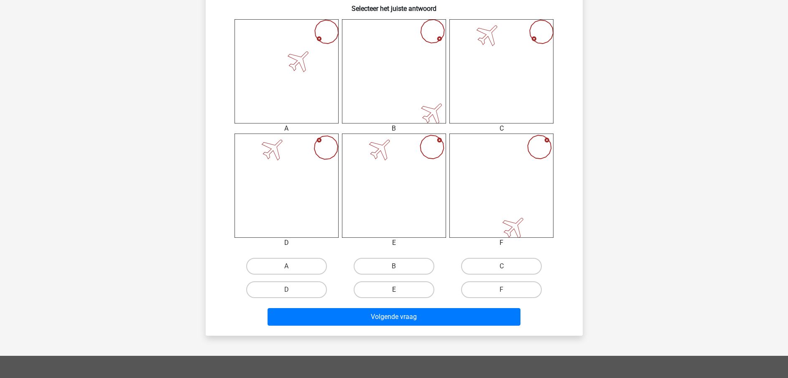
click at [417, 288] on label "E" at bounding box center [394, 289] width 81 height 17
click at [399, 289] on input "E" at bounding box center [396, 291] width 5 height 5
radio input "true"
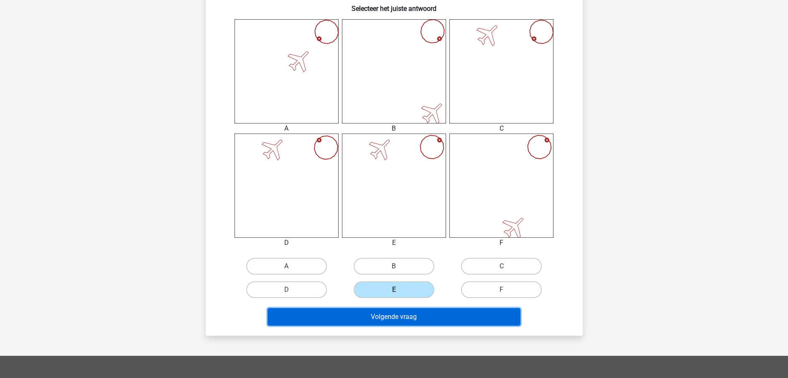
click at [407, 311] on button "Volgende vraag" at bounding box center [394, 317] width 253 height 18
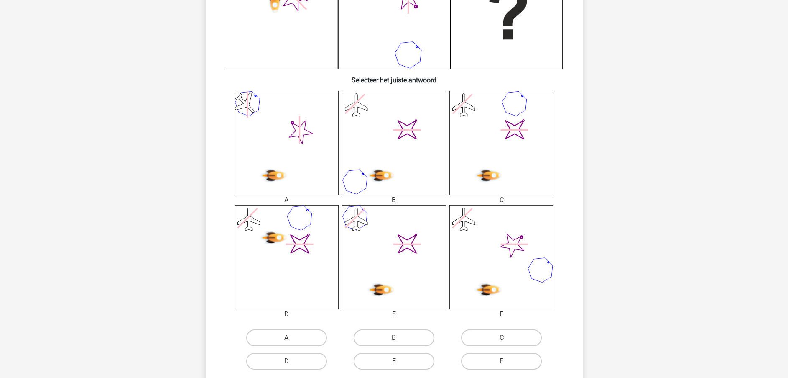
scroll to position [252, 0]
click at [277, 338] on label "A" at bounding box center [286, 338] width 81 height 17
click at [287, 338] on input "A" at bounding box center [289, 340] width 5 height 5
radio input "true"
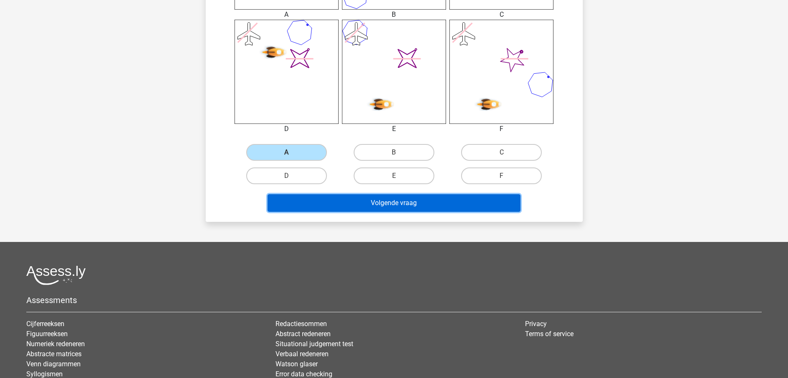
click at [407, 203] on button "Volgende vraag" at bounding box center [394, 203] width 253 height 18
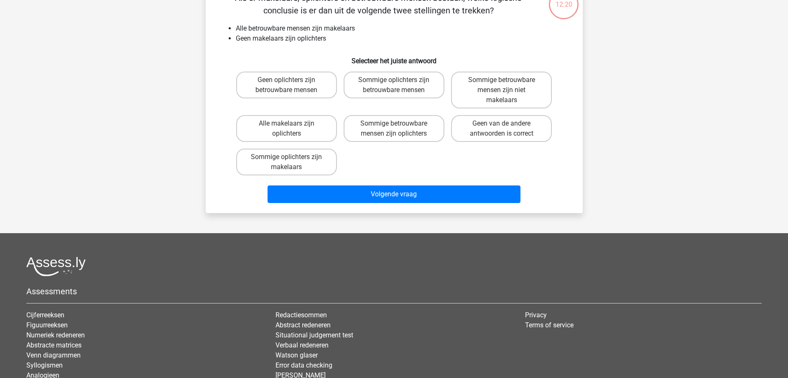
scroll to position [42, 0]
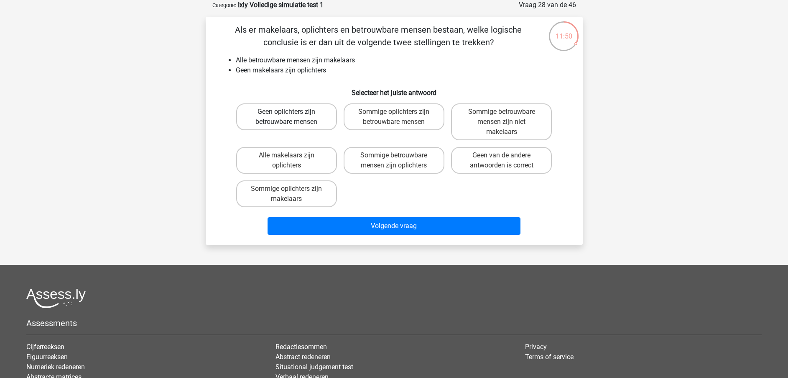
click at [295, 115] on label "Geen oplichters zijn betrouwbare mensen" at bounding box center [286, 116] width 101 height 27
click at [292, 115] on input "Geen oplichters zijn betrouwbare mensen" at bounding box center [289, 114] width 5 height 5
radio input "true"
click at [332, 215] on div "Volgende vraag" at bounding box center [394, 224] width 351 height 28
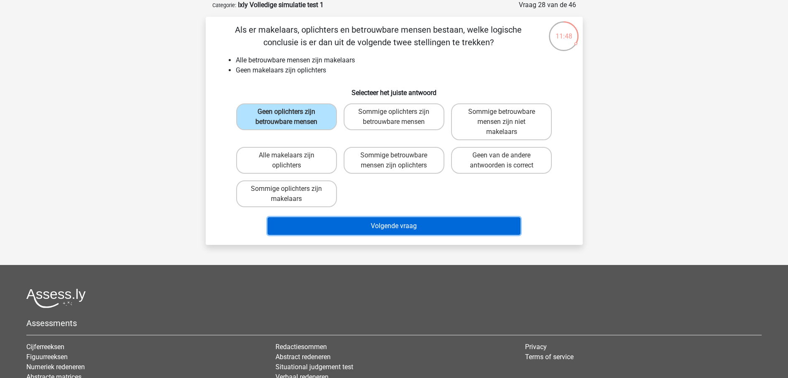
click at [333, 225] on button "Volgende vraag" at bounding box center [394, 226] width 253 height 18
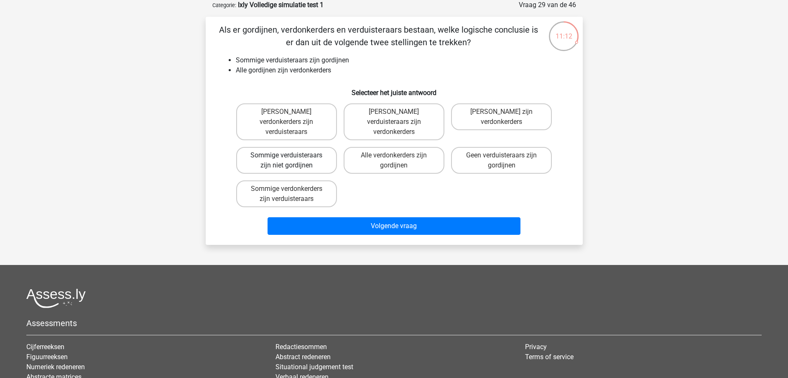
click at [299, 156] on label "Sommige verduisteraars zijn niet gordijnen" at bounding box center [286, 160] width 101 height 27
click at [292, 156] on input "Sommige verduisteraars zijn niet gordijnen" at bounding box center [289, 157] width 5 height 5
radio input "true"
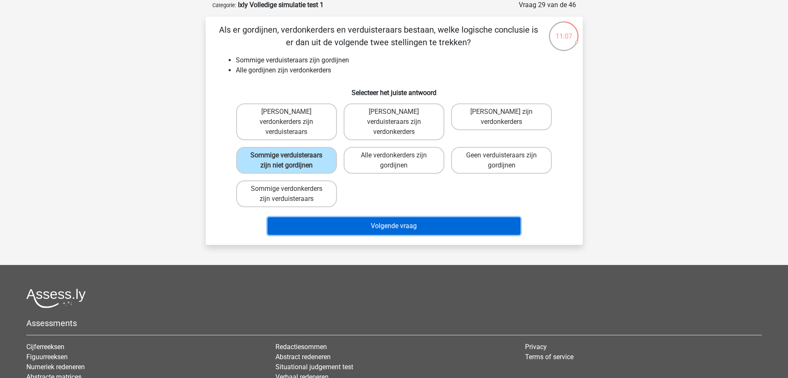
click at [332, 219] on button "Volgende vraag" at bounding box center [394, 226] width 253 height 18
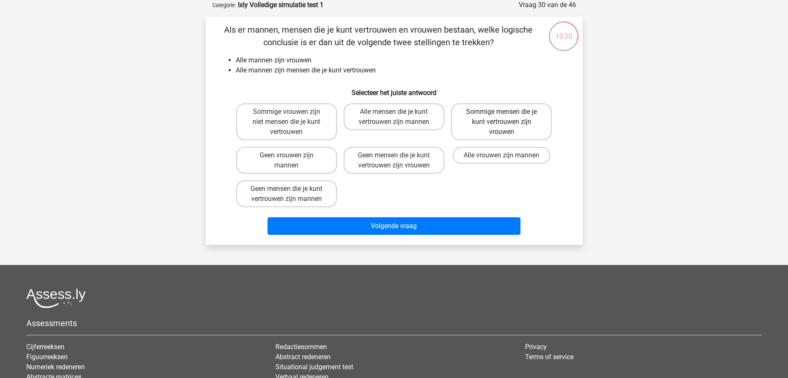
click at [498, 127] on label "Sommige mensen die je kunt vertrouwen zijn vrouwen" at bounding box center [501, 121] width 101 height 37
click at [502, 117] on input "Sommige mensen die je kunt vertrouwen zijn vrouwen" at bounding box center [504, 114] width 5 height 5
radio input "true"
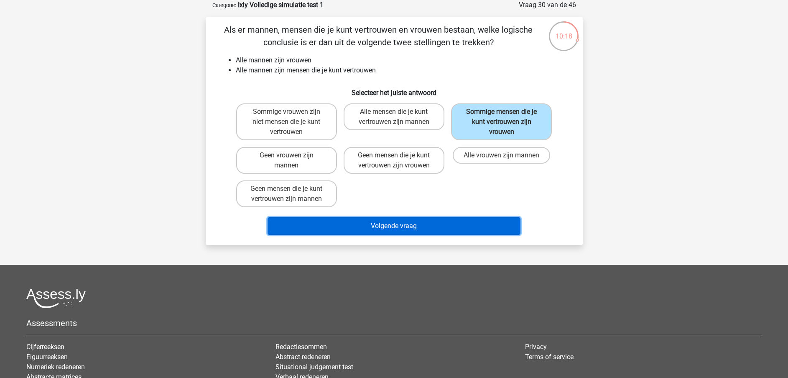
click at [448, 221] on button "Volgende vraag" at bounding box center [394, 226] width 253 height 18
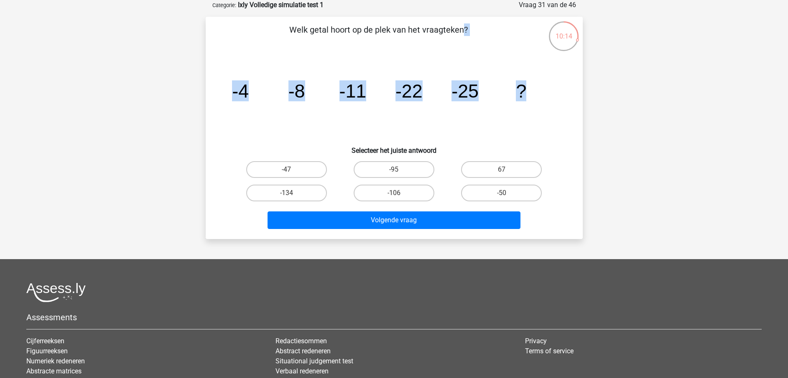
drag, startPoint x: 287, startPoint y: 31, endPoint x: 556, endPoint y: 79, distance: 273.6
click at [556, 79] on div "Welk getal hoort op de plek van het vraagteken? image/svg+xml -4 -8 -11 -22 -25…" at bounding box center [394, 127] width 371 height 209
copy div "Welk getal hoort op de plek van het vraagteken? image/svg+xml -4 -8 -11 -22 -25…"
click at [472, 200] on label "-50" at bounding box center [501, 192] width 81 height 17
click at [502, 198] on input "-50" at bounding box center [504, 195] width 5 height 5
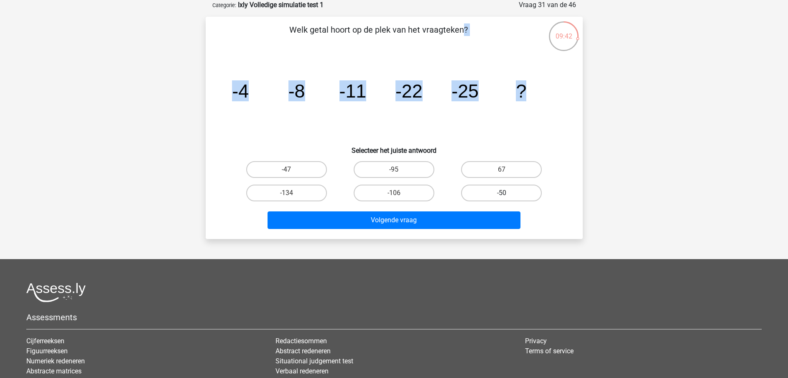
radio input "true"
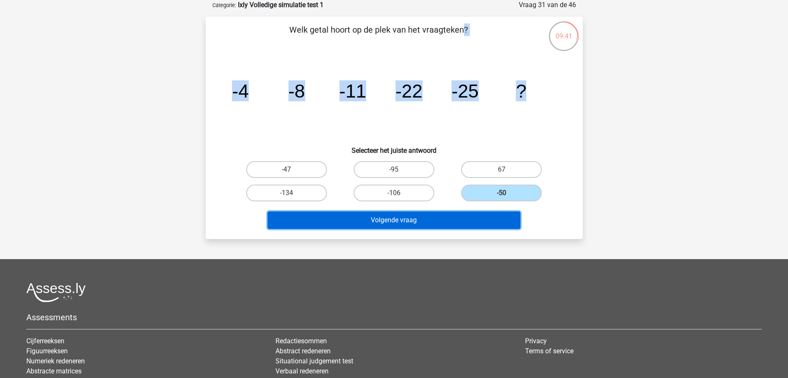
click at [448, 221] on button "Volgende vraag" at bounding box center [394, 220] width 253 height 18
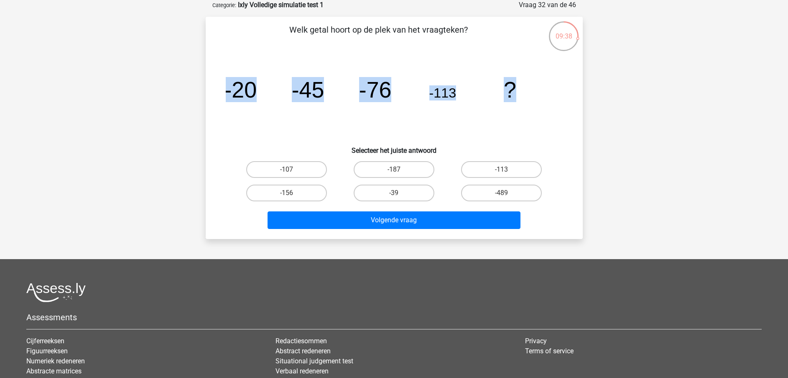
drag, startPoint x: 295, startPoint y: 28, endPoint x: 520, endPoint y: 88, distance: 232.4
click at [520, 88] on div "Welk getal hoort op de plek van het vraagteken? image/svg+xml -20 -45 -76 -113 …" at bounding box center [394, 127] width 371 height 209
copy div "elk getal hoort op de plek van het vraagteken? image/svg+xml -20 -45 -76 -113 ?"
click at [294, 194] on label "-156" at bounding box center [286, 192] width 81 height 17
click at [292, 194] on input "-156" at bounding box center [289, 195] width 5 height 5
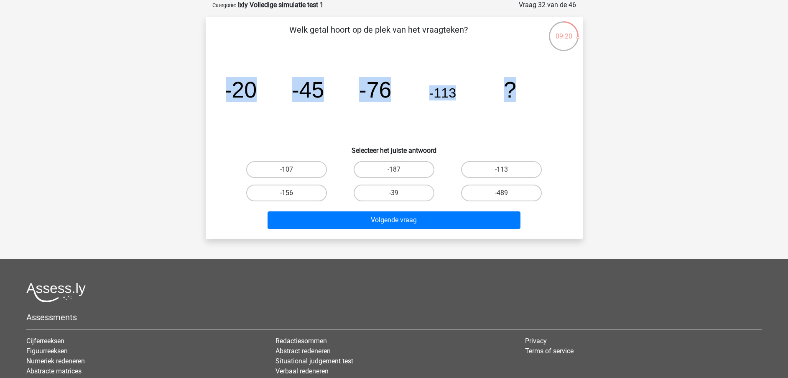
radio input "true"
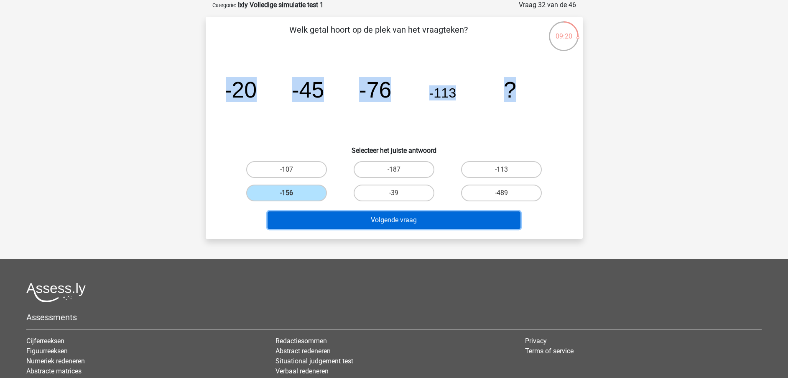
click at [302, 218] on button "Volgende vraag" at bounding box center [394, 220] width 253 height 18
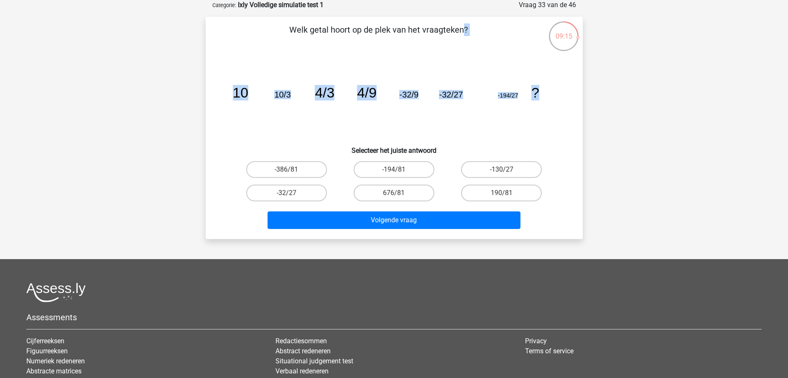
drag, startPoint x: 293, startPoint y: 25, endPoint x: 547, endPoint y: 94, distance: 263.1
click at [547, 94] on div "Welk getal hoort op de plek van het vraagteken? image/svg+xml 10 10/3 4/3 4/9 -…" at bounding box center [394, 127] width 371 height 209
copy div "Welk getal hoort op de plek van het vraagteken? image/svg+xml 10 10/3 4/3 4/9 -…"
click at [303, 171] on label "-386/81" at bounding box center [286, 169] width 81 height 17
click at [292, 171] on input "-386/81" at bounding box center [289, 171] width 5 height 5
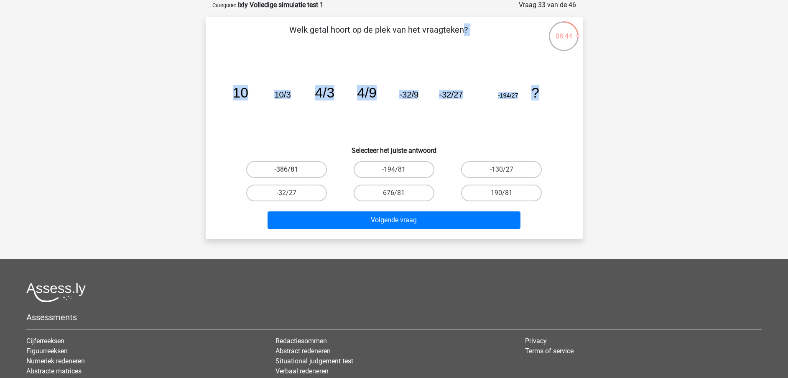
radio input "true"
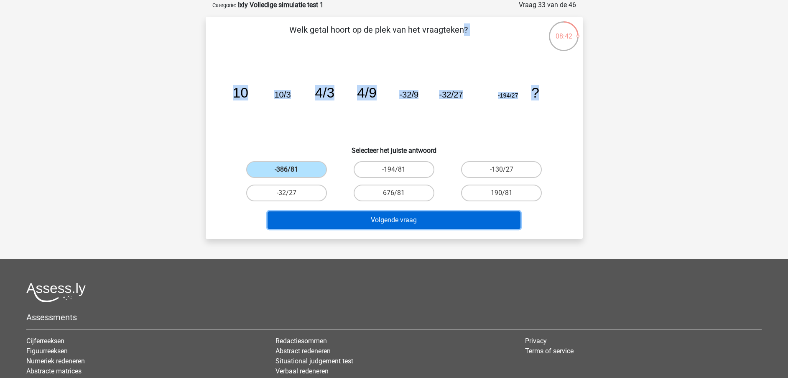
click at [317, 222] on button "Volgende vraag" at bounding box center [394, 220] width 253 height 18
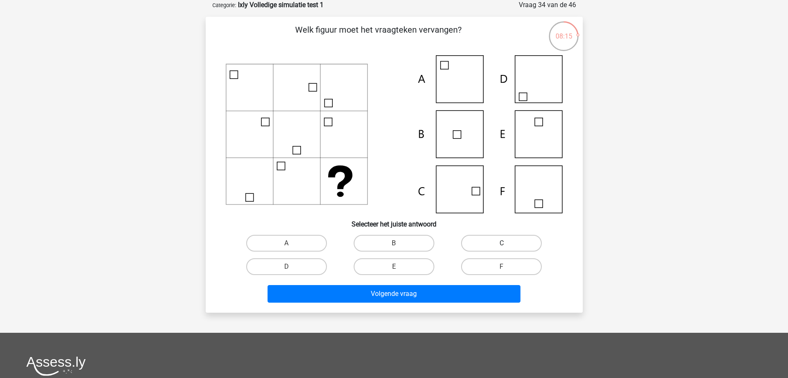
click at [463, 241] on label "C" at bounding box center [501, 243] width 81 height 17
click at [502, 243] on input "C" at bounding box center [504, 245] width 5 height 5
radio input "true"
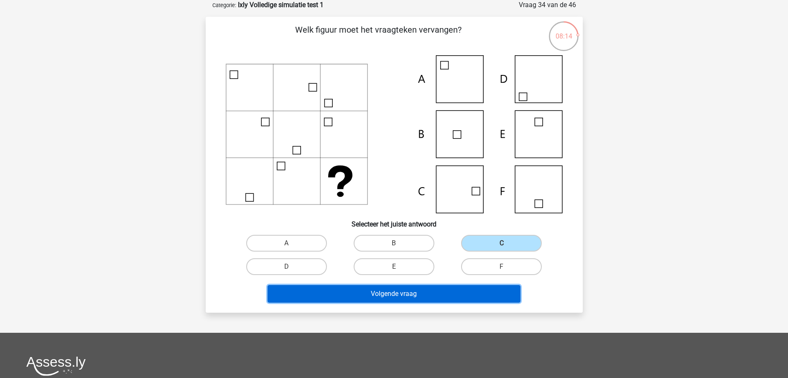
click at [419, 289] on button "Volgende vraag" at bounding box center [394, 294] width 253 height 18
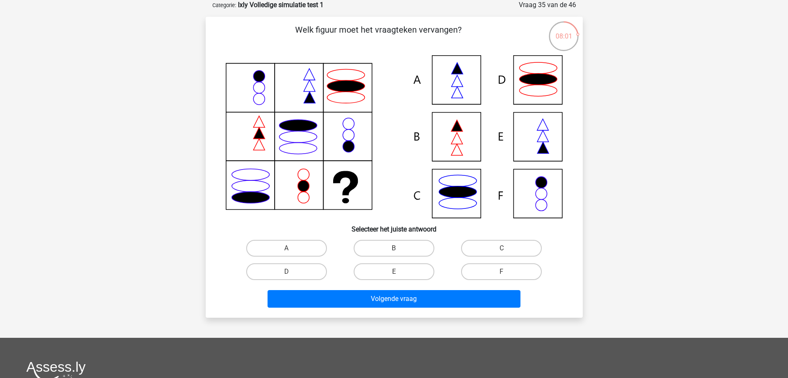
click at [438, 114] on icon at bounding box center [394, 136] width 337 height 163
click at [289, 243] on label "A" at bounding box center [286, 248] width 81 height 17
click at [289, 248] on input "A" at bounding box center [289, 250] width 5 height 5
radio input "true"
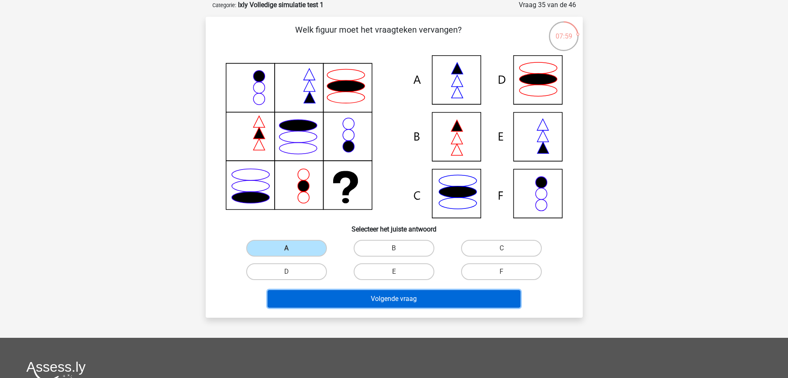
click at [297, 300] on button "Volgende vraag" at bounding box center [394, 299] width 253 height 18
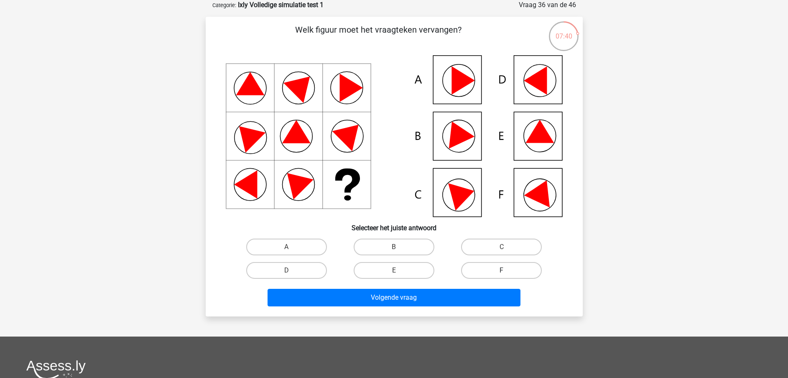
click at [499, 264] on label "F" at bounding box center [501, 270] width 81 height 17
click at [502, 270] on input "F" at bounding box center [504, 272] width 5 height 5
radio input "true"
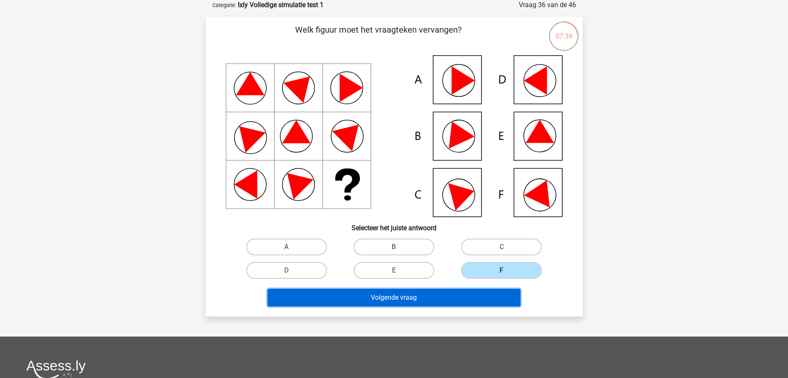
click at [462, 294] on button "Volgende vraag" at bounding box center [394, 298] width 253 height 18
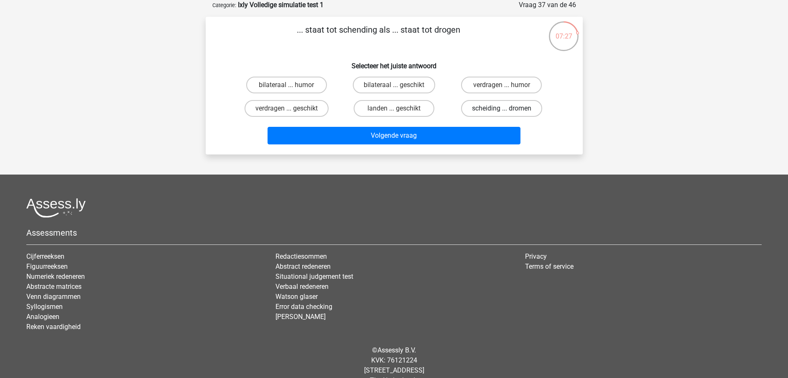
click at [496, 105] on label "scheiding ... dromen" at bounding box center [501, 108] width 81 height 17
click at [502, 108] on input "scheiding ... dromen" at bounding box center [504, 110] width 5 height 5
radio input "true"
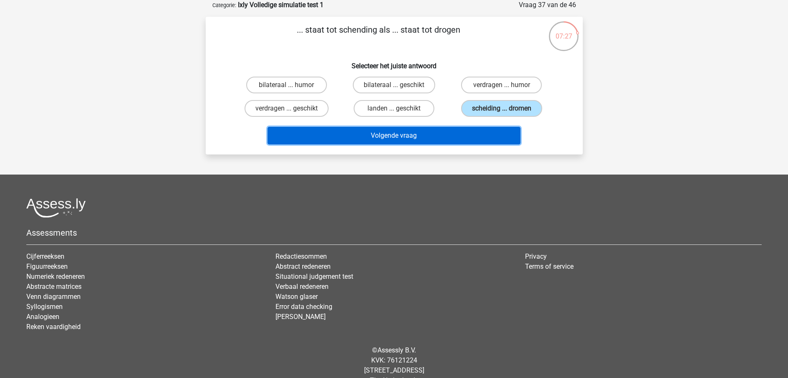
click at [437, 135] on button "Volgende vraag" at bounding box center [394, 136] width 253 height 18
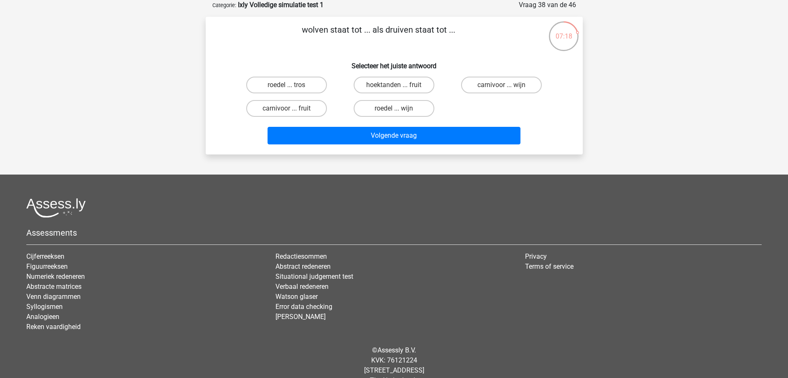
drag, startPoint x: 303, startPoint y: 29, endPoint x: 457, endPoint y: 15, distance: 155.0
click at [457, 15] on form "Vraag 38 van de 46 Categorie: Ixly Volledige simulatie test 1 wolven staat tot …" at bounding box center [394, 77] width 377 height 154
copy p "wolven staat tot ... als druiven staat tot ..."
click at [388, 113] on label "roedel ... wijn" at bounding box center [394, 108] width 81 height 17
click at [394, 113] on input "roedel ... wijn" at bounding box center [396, 110] width 5 height 5
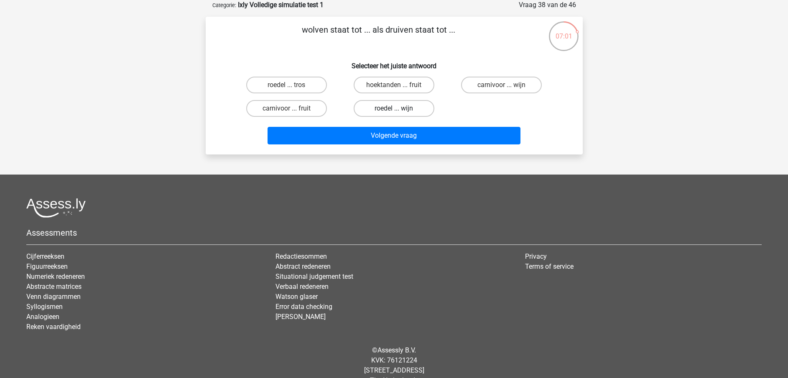
radio input "true"
click at [385, 125] on div "Volgende vraag" at bounding box center [394, 134] width 351 height 28
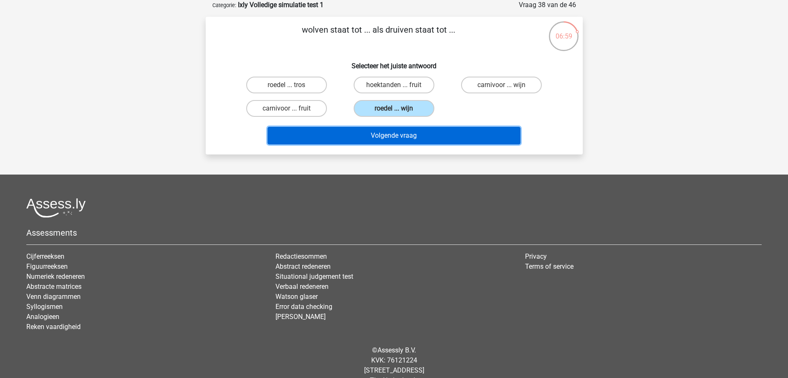
click at [379, 133] on button "Volgende vraag" at bounding box center [394, 136] width 253 height 18
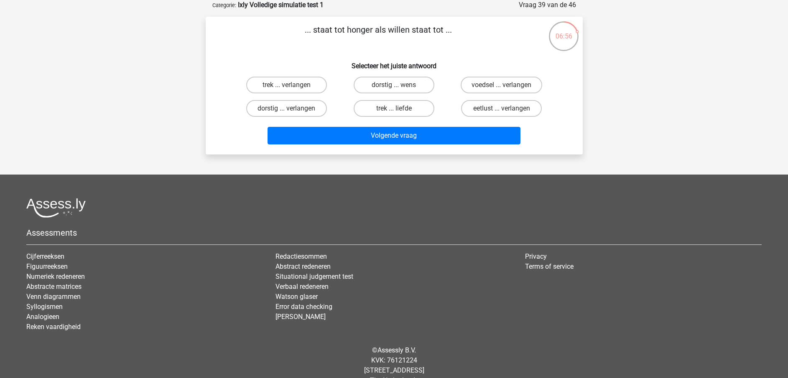
drag, startPoint x: 304, startPoint y: 32, endPoint x: 461, endPoint y: 23, distance: 157.1
click at [461, 23] on div "... staat tot honger als willen staat tot ... Selecteer het juiste antwoord tre…" at bounding box center [394, 86] width 377 height 138
click at [486, 107] on label "eetlust ... verlangen" at bounding box center [501, 108] width 81 height 17
click at [502, 108] on input "eetlust ... verlangen" at bounding box center [504, 110] width 5 height 5
radio input "true"
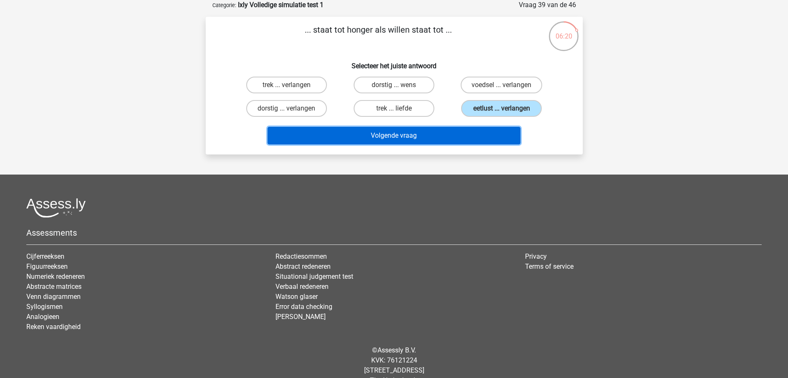
click at [442, 135] on button "Volgende vraag" at bounding box center [394, 136] width 253 height 18
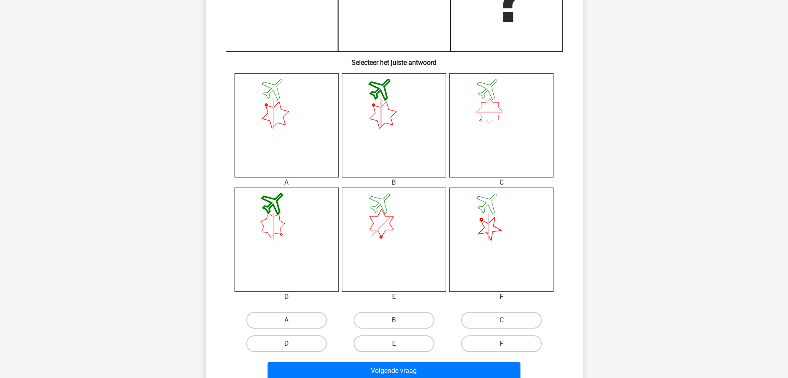
scroll to position [270, 0]
click at [289, 302] on div "D" at bounding box center [286, 297] width 117 height 10
click at [290, 318] on label "A" at bounding box center [286, 320] width 81 height 17
click at [290, 320] on input "A" at bounding box center [289, 322] width 5 height 5
radio input "true"
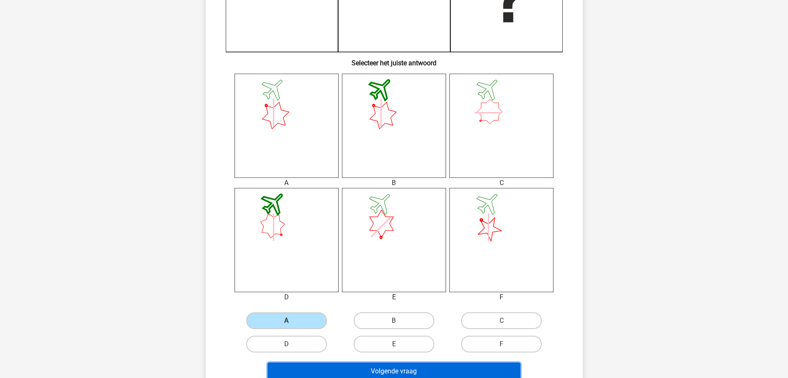
click at [315, 374] on button "Volgende vraag" at bounding box center [394, 371] width 253 height 18
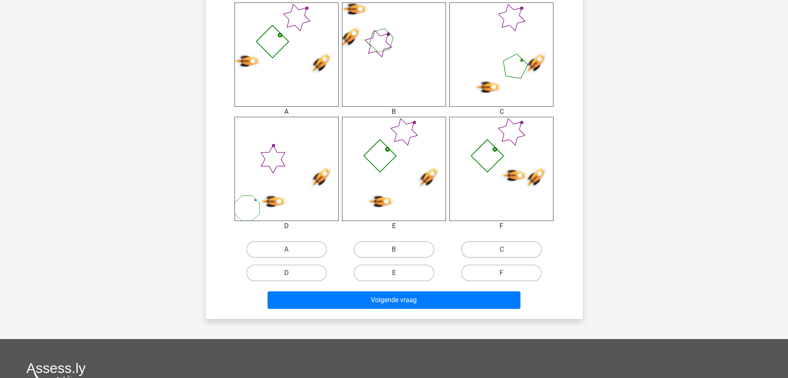
scroll to position [341, 0]
click at [500, 168] on icon at bounding box center [502, 168] width 104 height 104
click at [499, 275] on label "F" at bounding box center [501, 272] width 81 height 17
click at [502, 275] on input "F" at bounding box center [504, 274] width 5 height 5
radio input "true"
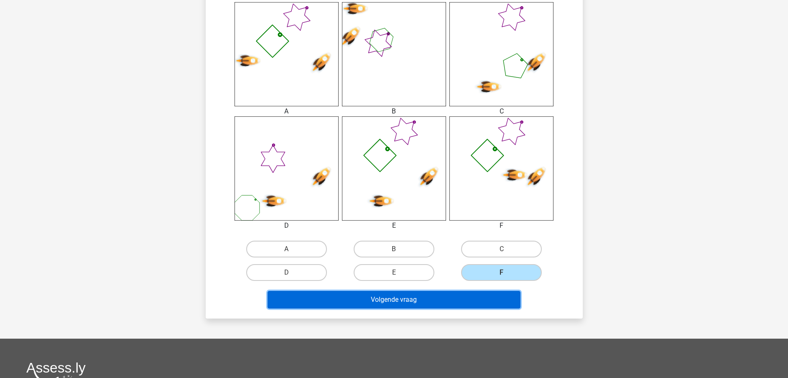
click at [473, 301] on button "Volgende vraag" at bounding box center [394, 300] width 253 height 18
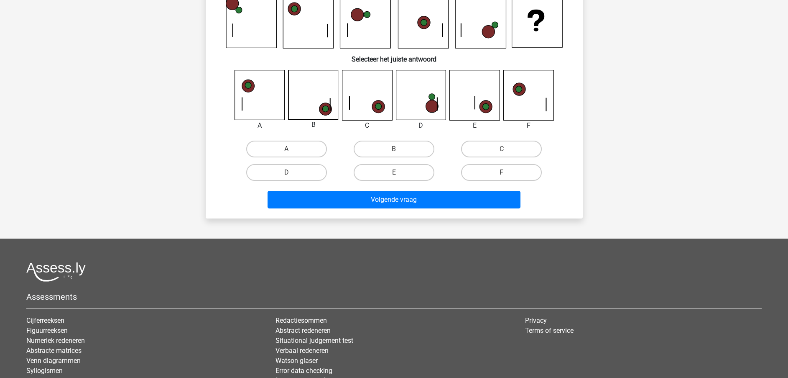
scroll to position [42, 0]
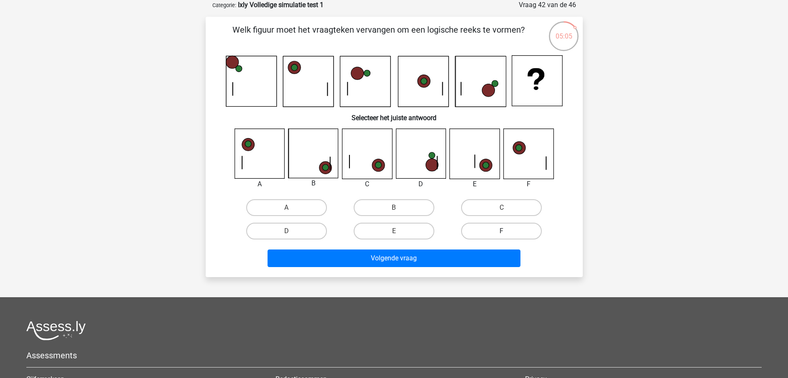
click at [490, 232] on label "F" at bounding box center [501, 231] width 81 height 17
click at [502, 232] on input "F" at bounding box center [504, 233] width 5 height 5
radio input "true"
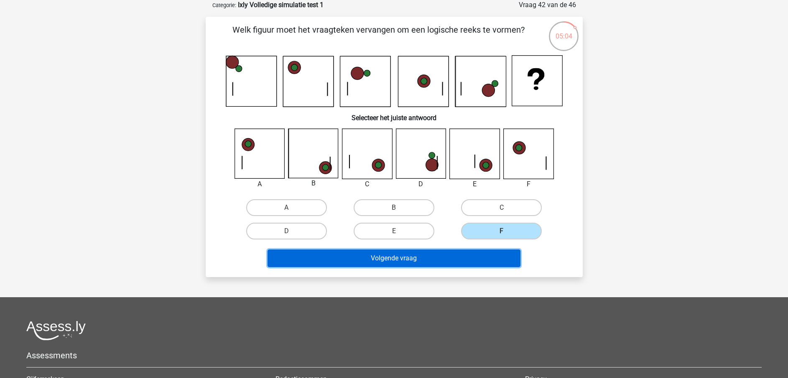
click at [468, 260] on button "Volgende vraag" at bounding box center [394, 258] width 253 height 18
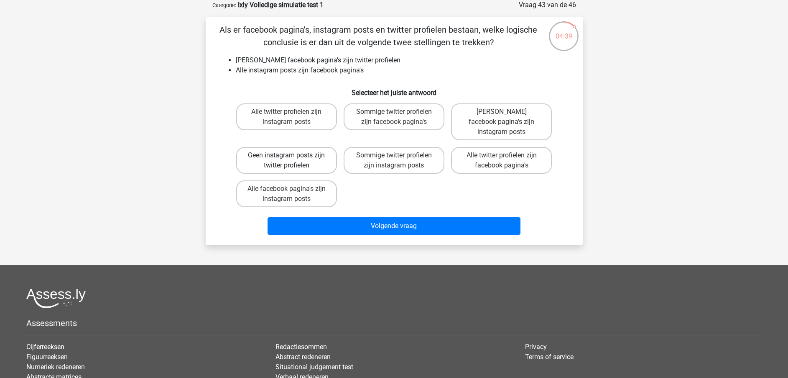
click at [297, 147] on label "Geen instagram posts zijn twitter profielen" at bounding box center [286, 160] width 101 height 27
click at [292, 155] on input "Geen instagram posts zijn twitter profielen" at bounding box center [289, 157] width 5 height 5
radio input "true"
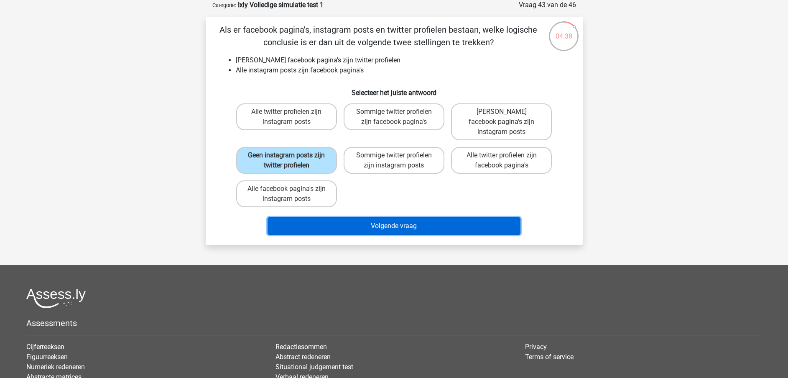
click at [329, 220] on button "Volgende vraag" at bounding box center [394, 226] width 253 height 18
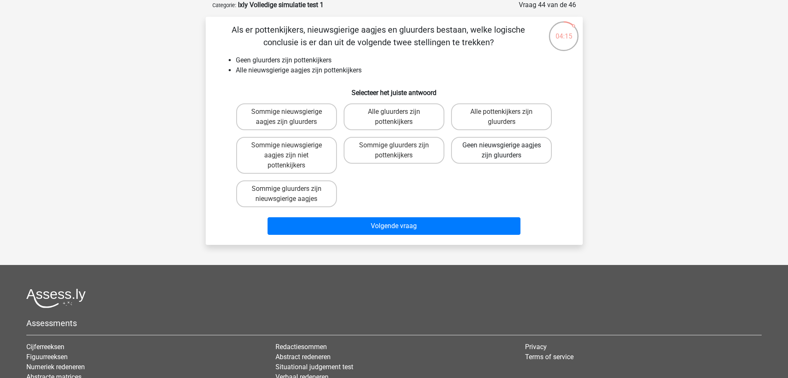
click at [524, 146] on label "Geen nieuwsgierige aagjes zijn gluurders" at bounding box center [501, 150] width 101 height 27
click at [507, 146] on input "Geen nieuwsgierige aagjes zijn gluurders" at bounding box center [504, 147] width 5 height 5
radio input "true"
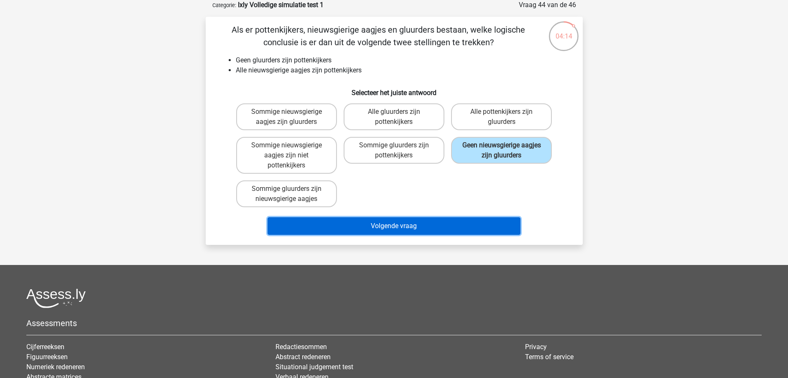
click at [471, 221] on button "Volgende vraag" at bounding box center [394, 226] width 253 height 18
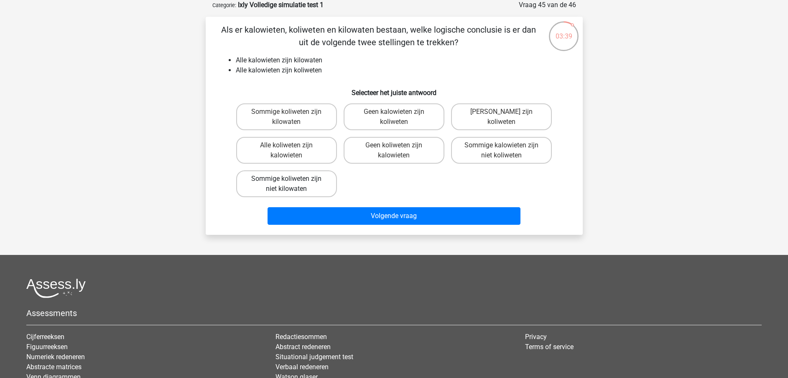
click at [313, 178] on label "Sommige koliweten zijn niet kilowaten" at bounding box center [286, 183] width 101 height 27
click at [292, 179] on input "Sommige koliweten zijn niet kilowaten" at bounding box center [289, 181] width 5 height 5
radio input "true"
click at [303, 116] on label "Sommige koliweten zijn kilowaten" at bounding box center [286, 116] width 101 height 27
click at [292, 116] on input "Sommige koliweten zijn kilowaten" at bounding box center [289, 114] width 5 height 5
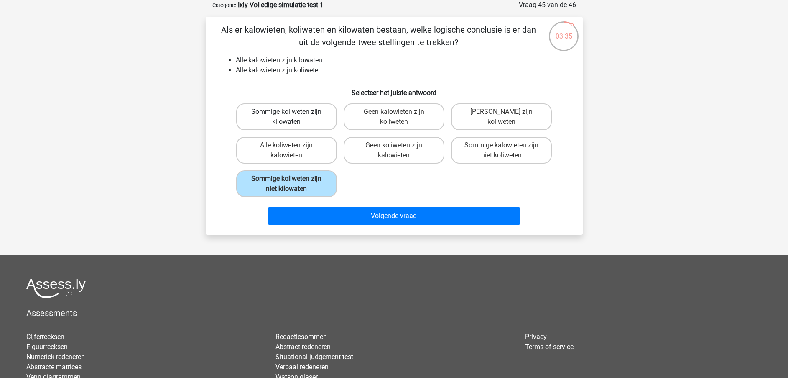
radio input "true"
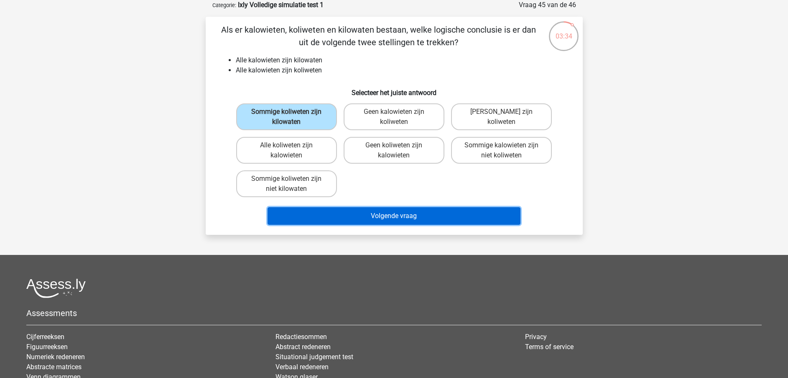
click at [321, 216] on button "Volgende vraag" at bounding box center [394, 216] width 253 height 18
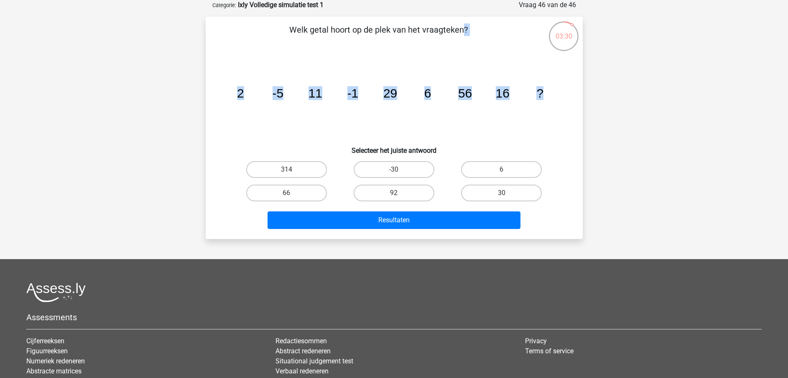
drag, startPoint x: 291, startPoint y: 32, endPoint x: 558, endPoint y: 100, distance: 276.1
click at [558, 100] on div "Welk getal hoort op de plek van het vraagteken? image/svg+xml 2 -5 11 -1 29 6 5…" at bounding box center [394, 127] width 371 height 209
click at [398, 191] on label "92" at bounding box center [394, 192] width 81 height 17
click at [398, 193] on input "92" at bounding box center [396, 195] width 5 height 5
radio input "true"
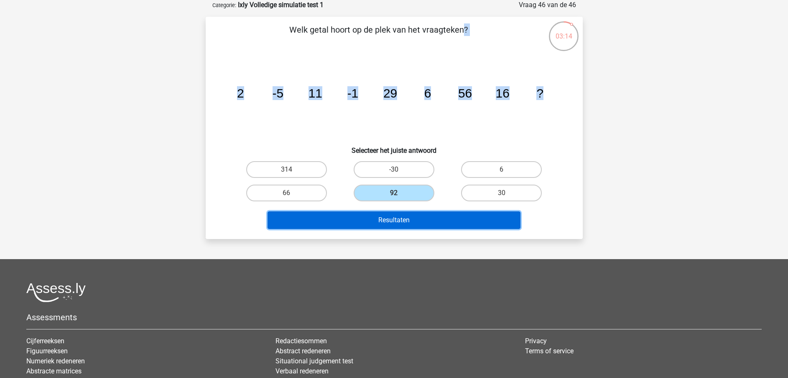
click at [395, 223] on button "Resultaten" at bounding box center [394, 220] width 253 height 18
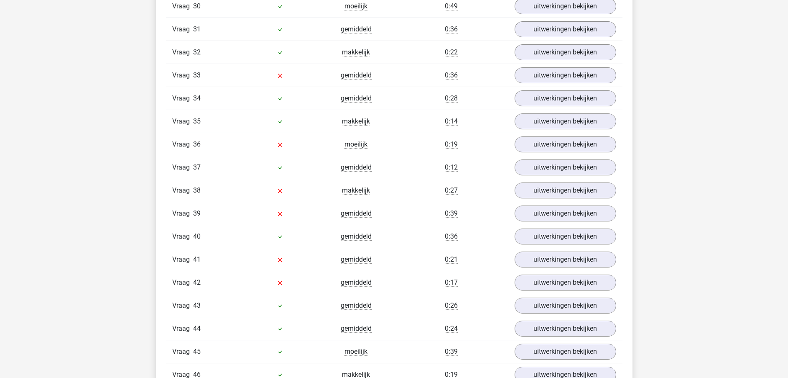
scroll to position [1655, 0]
click at [564, 148] on link "uitwerkingen bekijken" at bounding box center [565, 145] width 117 height 18
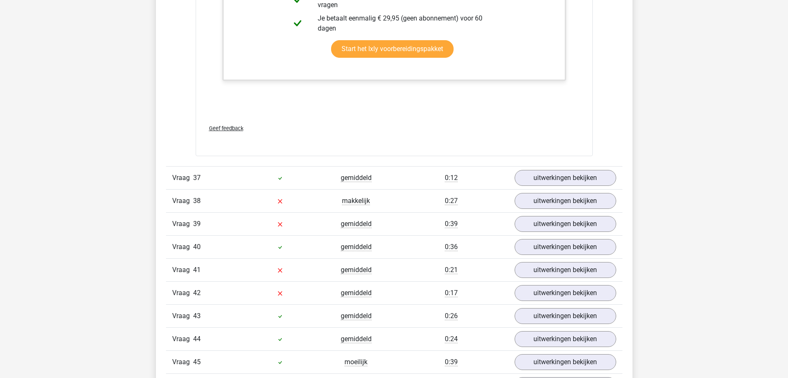
scroll to position [2239, 0]
click at [558, 206] on link "uitwerkingen bekijken" at bounding box center [565, 201] width 117 height 18
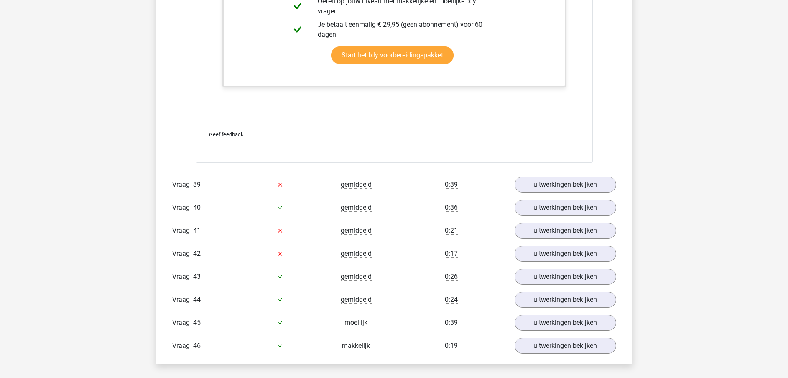
scroll to position [2687, 0]
click at [551, 179] on link "uitwerkingen bekijken" at bounding box center [565, 183] width 117 height 18
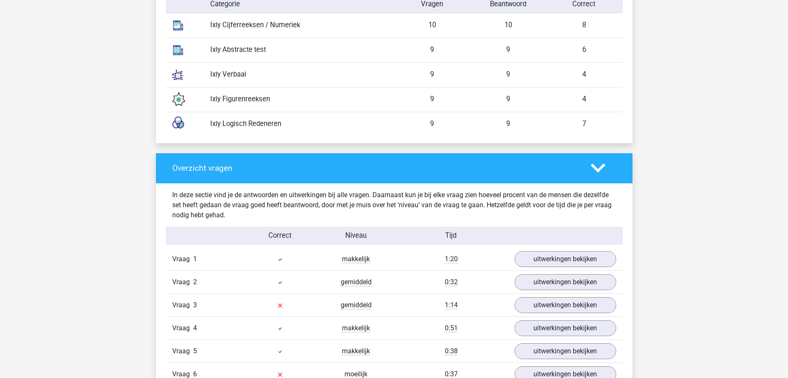
scroll to position [944, 0]
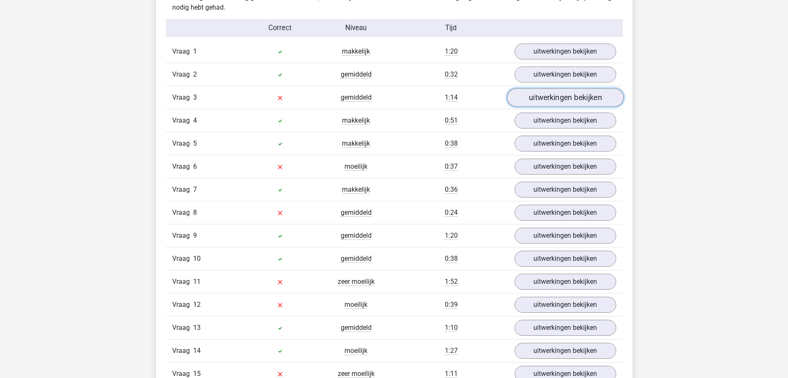
click at [597, 90] on link "uitwerkingen bekijken" at bounding box center [565, 98] width 117 height 18
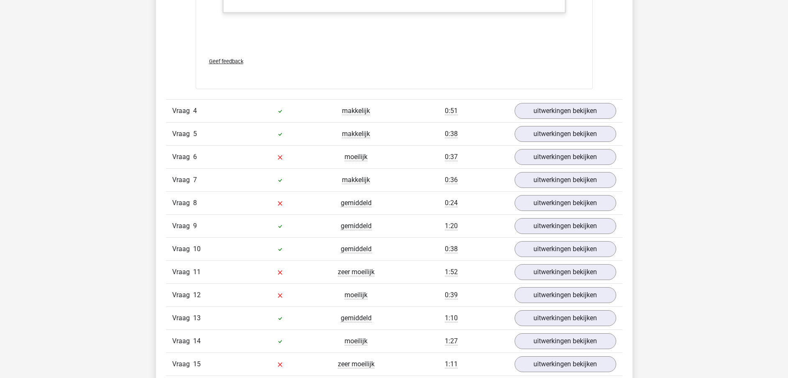
scroll to position [1508, 0]
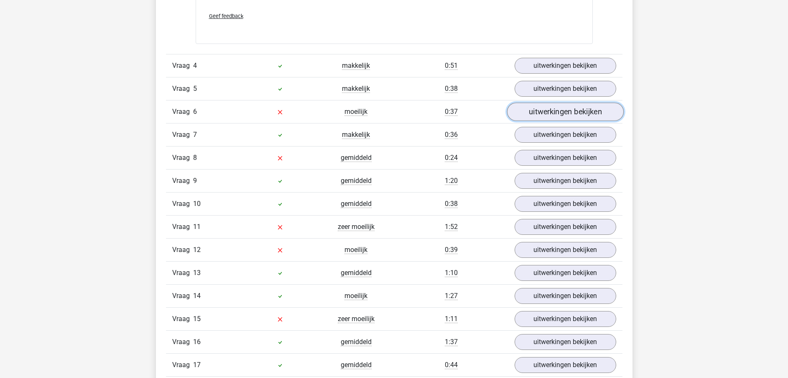
click at [545, 110] on link "uitwerkingen bekijken" at bounding box center [565, 111] width 117 height 18
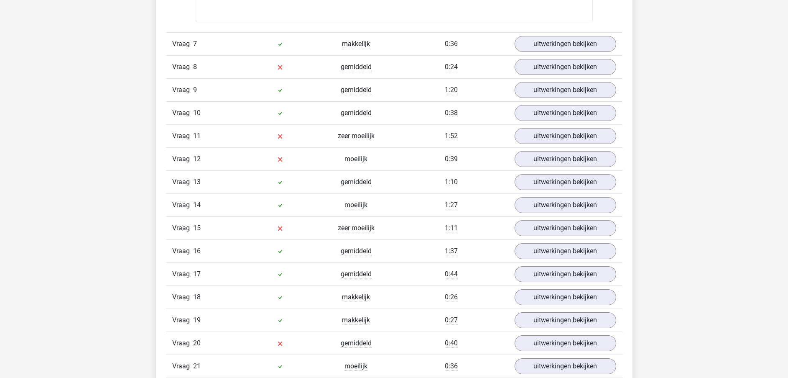
scroll to position [2193, 0]
click at [573, 71] on link "uitwerkingen bekijken" at bounding box center [565, 68] width 117 height 18
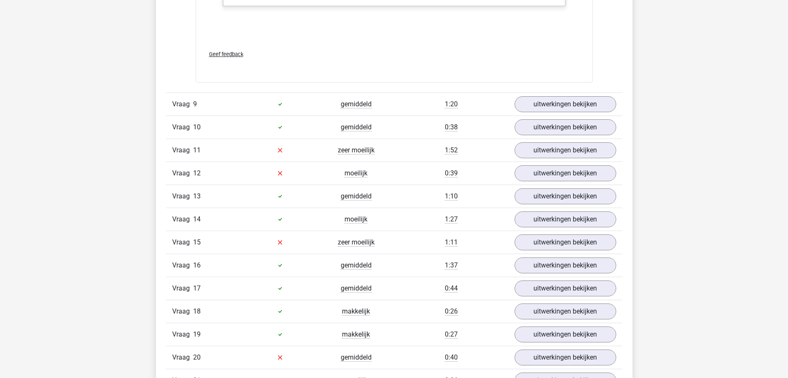
scroll to position [2596, 0]
click at [550, 150] on link "uitwerkingen bekijken" at bounding box center [565, 151] width 117 height 18
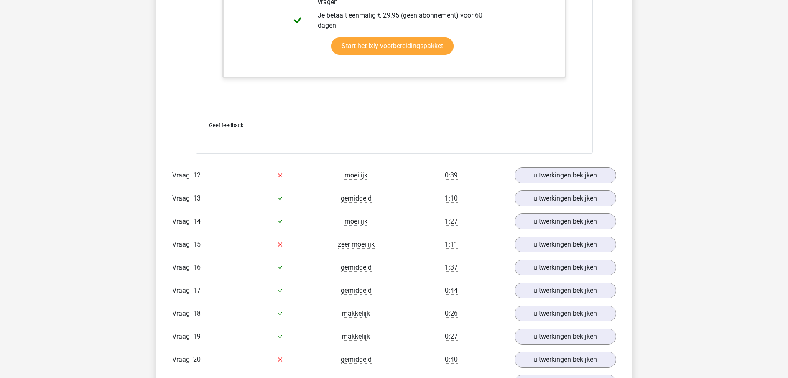
scroll to position [3536, 0]
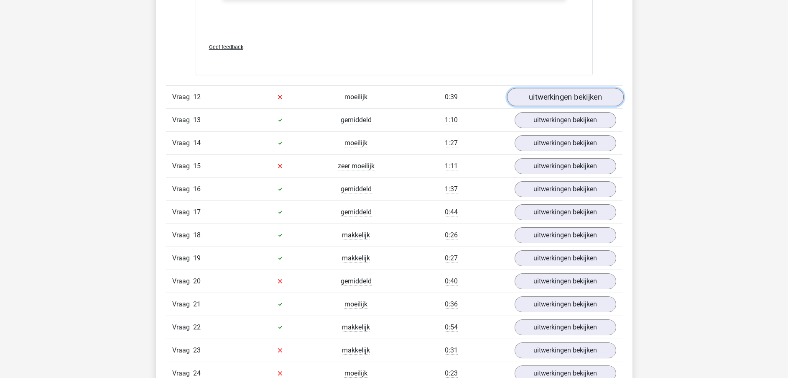
click at [528, 102] on link "uitwerkingen bekijken" at bounding box center [565, 97] width 117 height 18
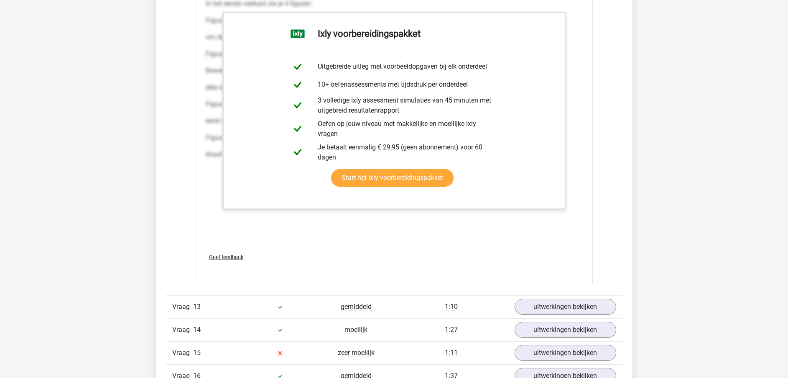
scroll to position [4274, 0]
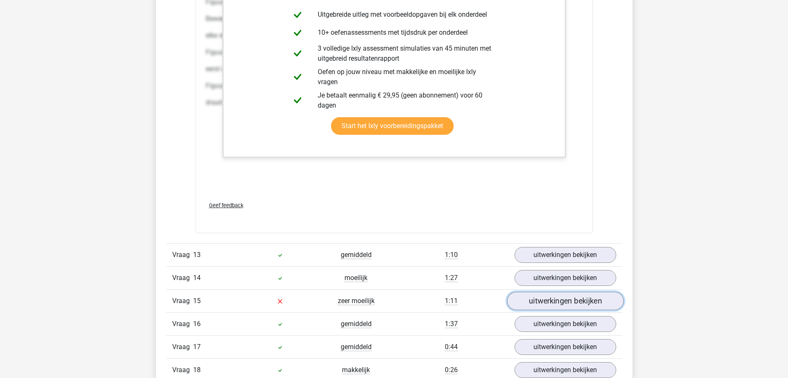
click at [554, 305] on link "uitwerkingen bekijken" at bounding box center [565, 301] width 117 height 18
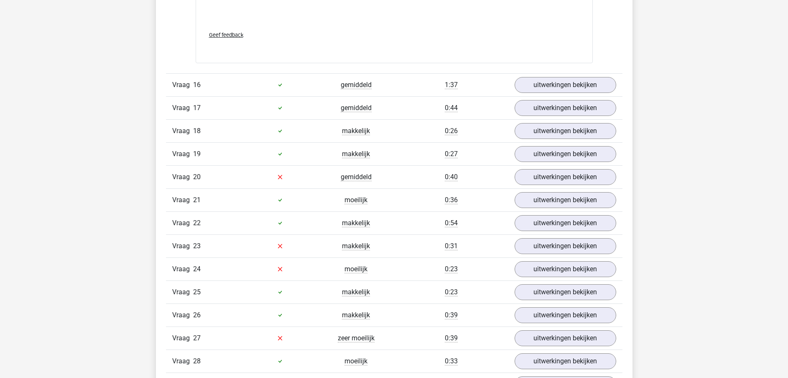
scroll to position [5003, 0]
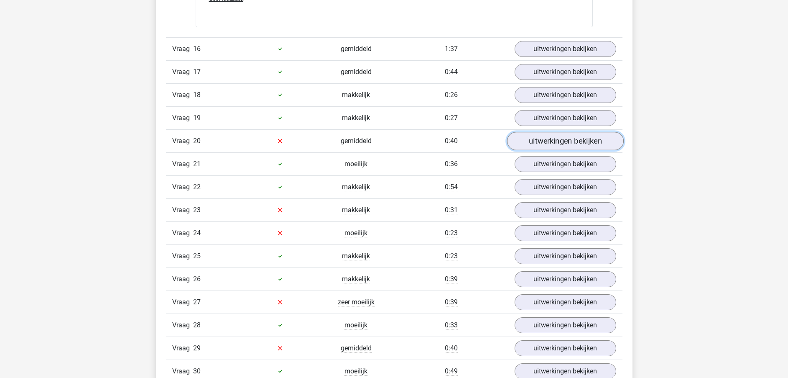
click at [575, 138] on link "uitwerkingen bekijken" at bounding box center [565, 141] width 117 height 18
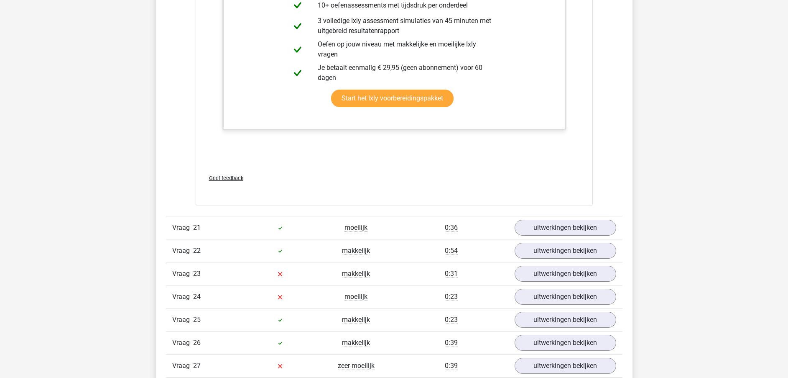
scroll to position [5555, 0]
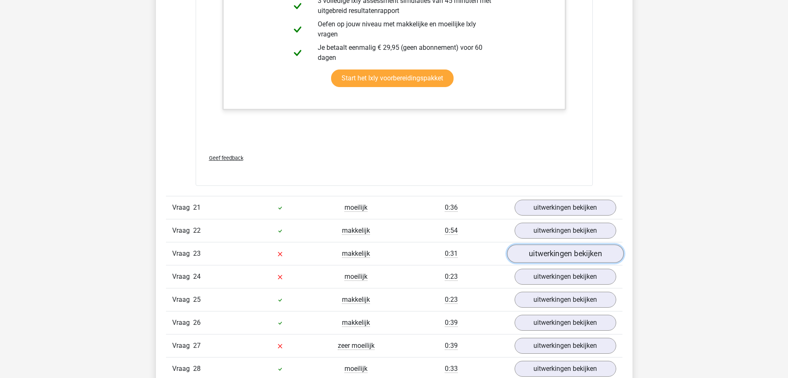
click at [548, 254] on link "uitwerkingen bekijken" at bounding box center [565, 253] width 117 height 18
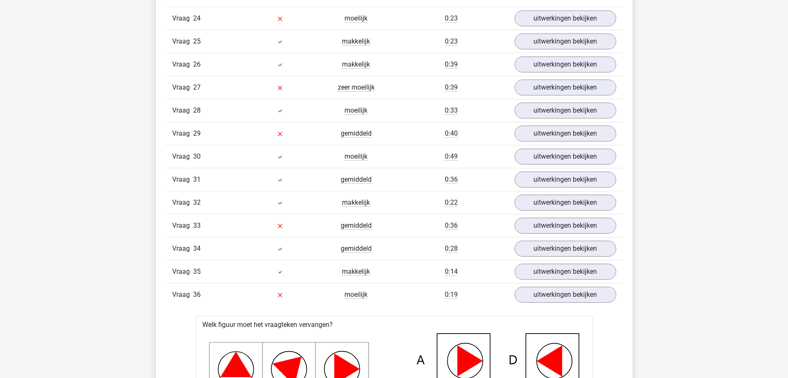
scroll to position [6220, 0]
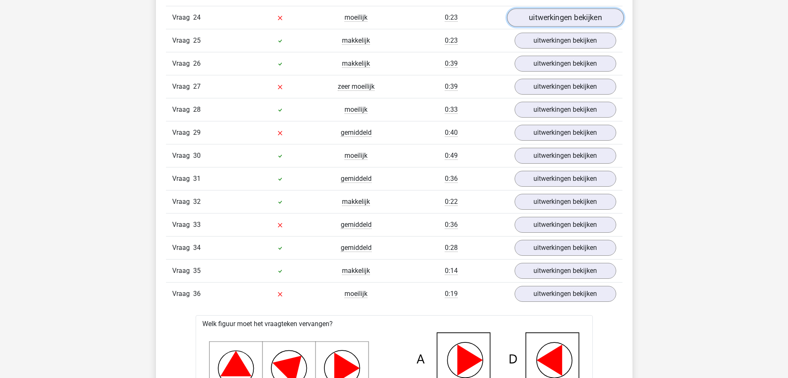
click at [571, 22] on link "uitwerkingen bekijken" at bounding box center [565, 17] width 117 height 18
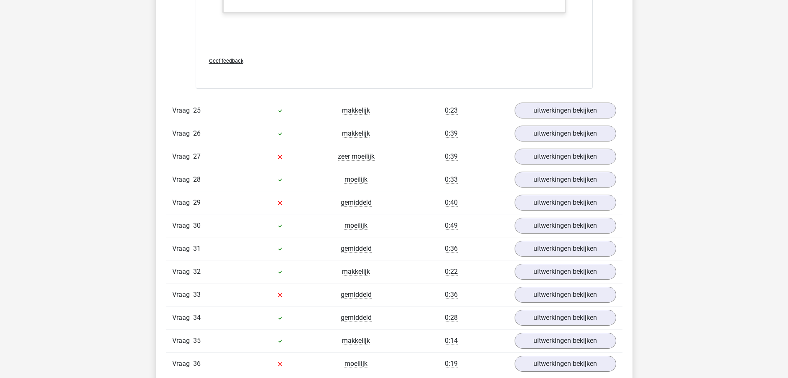
scroll to position [6563, 0]
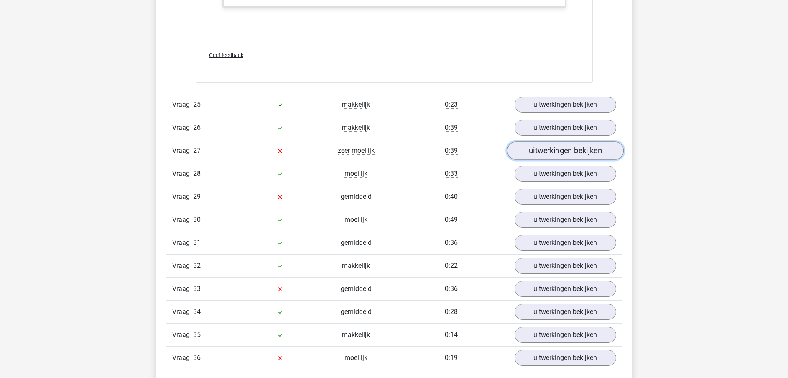
click at [550, 147] on link "uitwerkingen bekijken" at bounding box center [565, 150] width 117 height 18
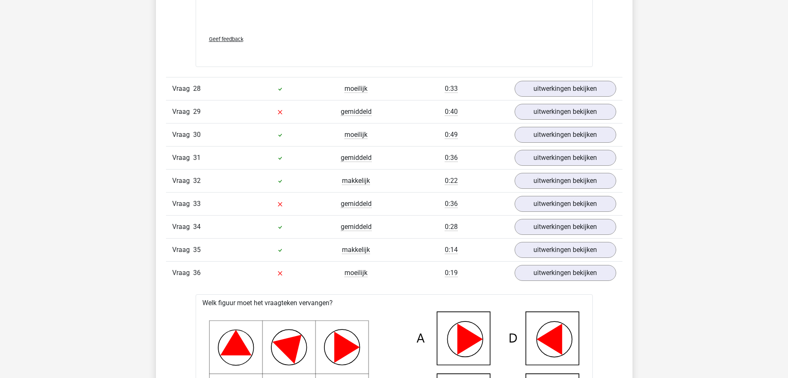
scroll to position [7512, 0]
click at [567, 106] on link "uitwerkingen bekijken" at bounding box center [565, 111] width 117 height 18
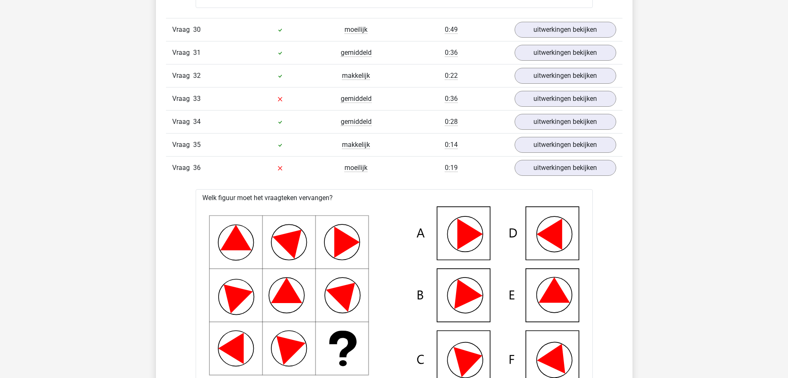
scroll to position [8058, 0]
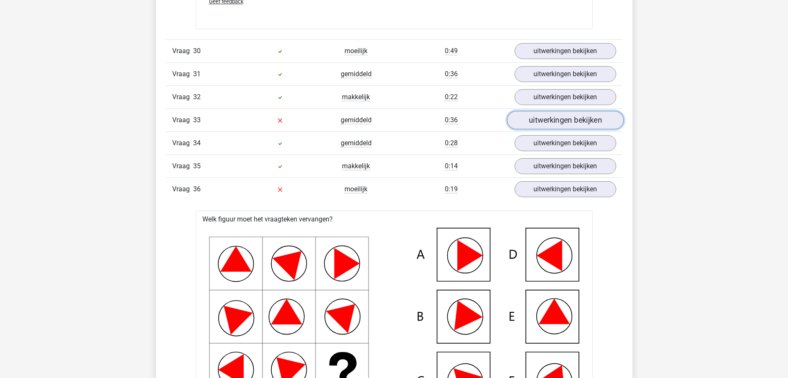
click at [548, 128] on link "uitwerkingen bekijken" at bounding box center [565, 120] width 117 height 18
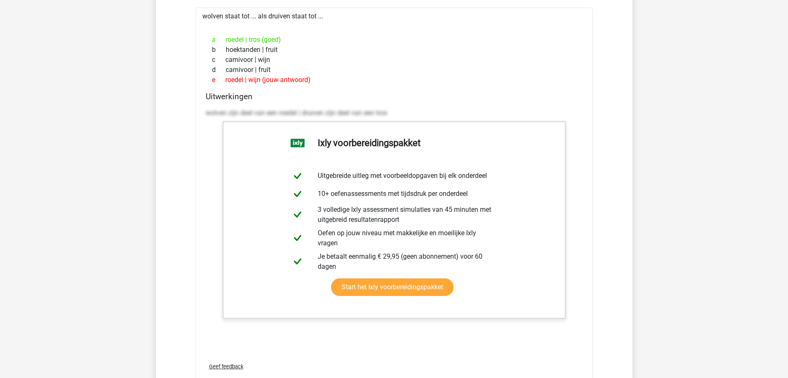
scroll to position [9411, 0]
